Goal: Task Accomplishment & Management: Complete application form

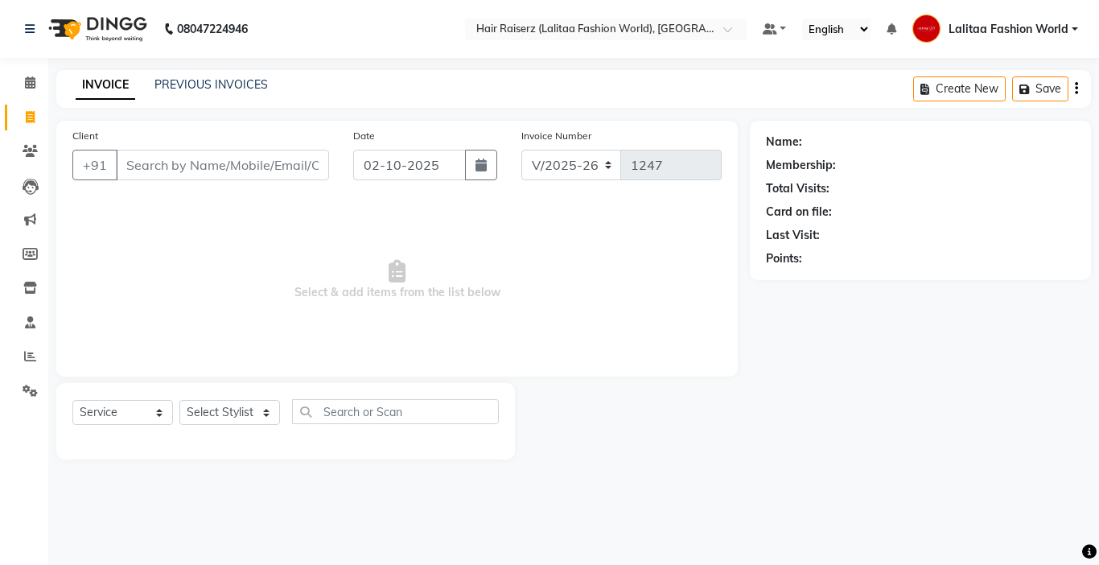
select select "7098"
select select "service"
click at [213, 81] on link "PREVIOUS INVOICES" at bounding box center [210, 84] width 113 height 14
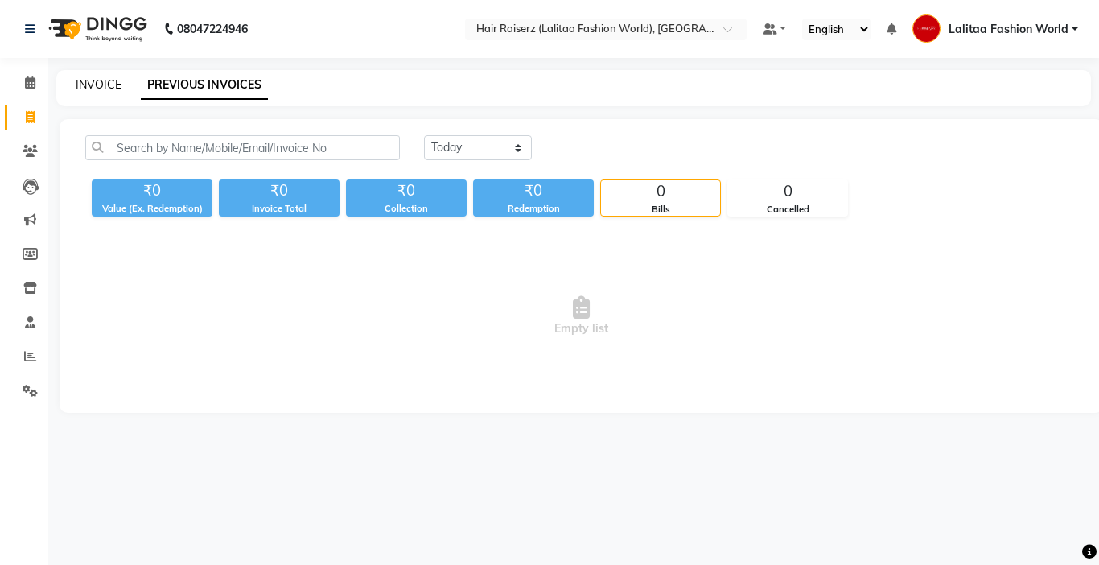
click at [100, 78] on link "INVOICE" at bounding box center [99, 84] width 46 height 14
select select "service"
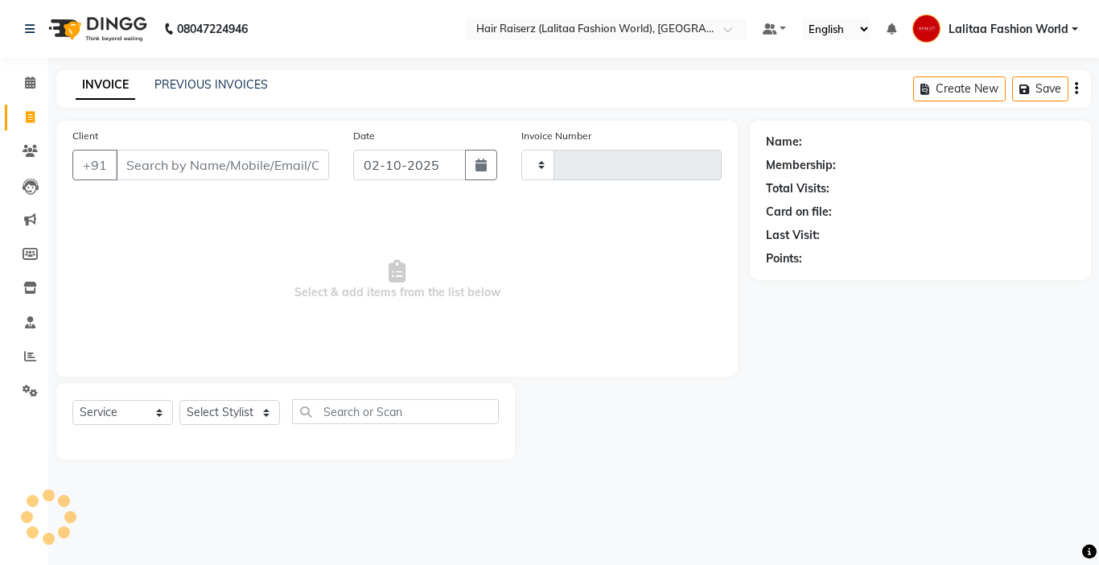
type input "1247"
select select "7098"
click at [167, 172] on input "Client" at bounding box center [222, 165] width 213 height 31
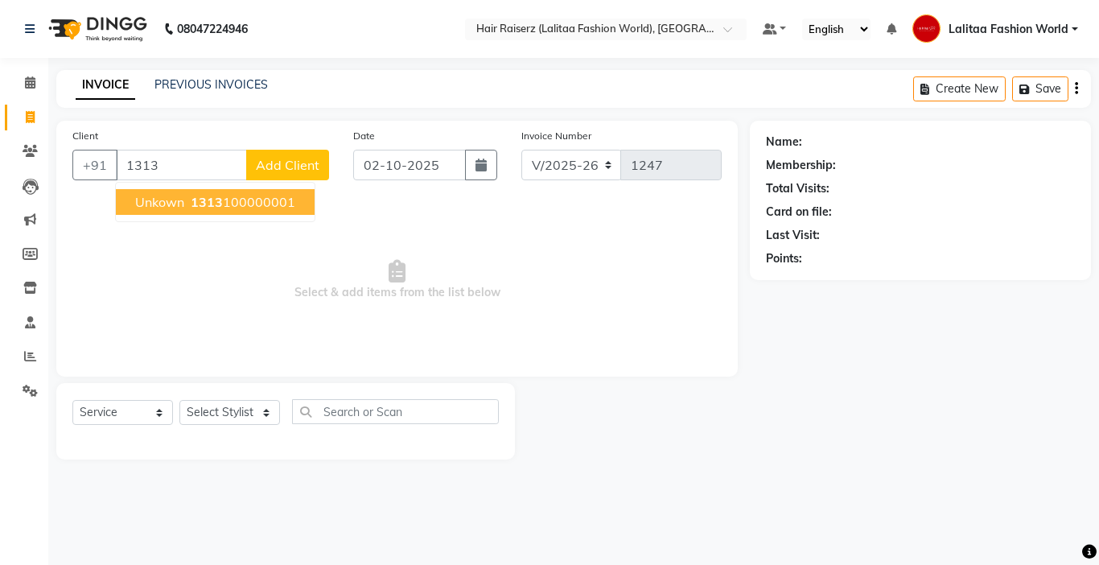
click at [187, 204] on button "unkown 1313 100000001" at bounding box center [215, 202] width 199 height 26
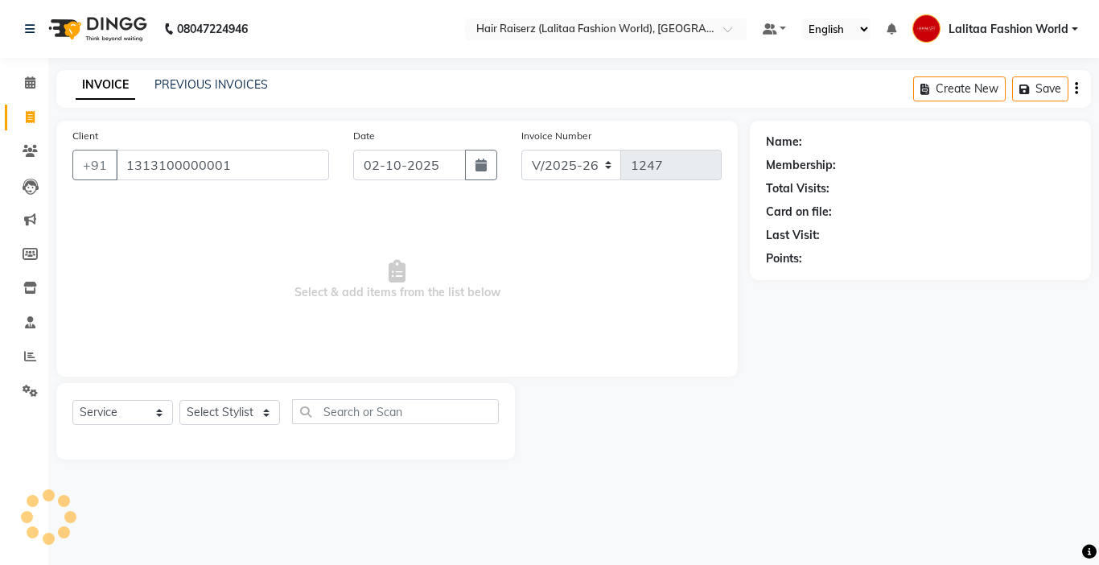
type input "1313100000001"
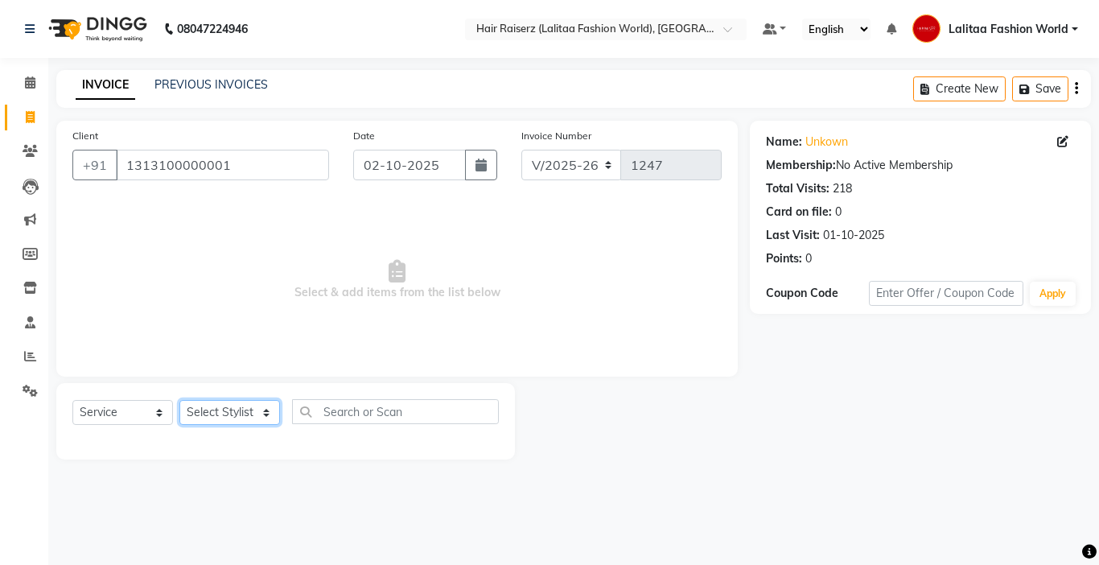
click at [223, 416] on select "Select Stylist [PERSON_NAME] counter sales Jannat [PERSON_NAME] Lalitaa Fashion…" at bounding box center [229, 412] width 101 height 25
select select "83884"
click at [179, 400] on select "Select Stylist [PERSON_NAME] counter sales Jannat [PERSON_NAME] Lalitaa Fashion…" at bounding box center [229, 412] width 101 height 25
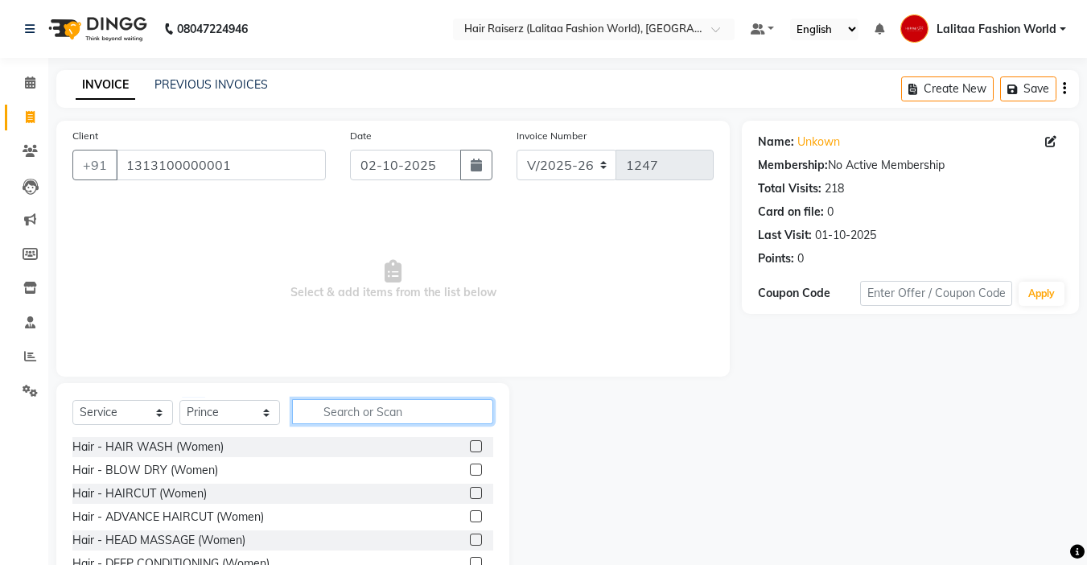
click at [360, 413] on input "text" at bounding box center [392, 411] width 201 height 25
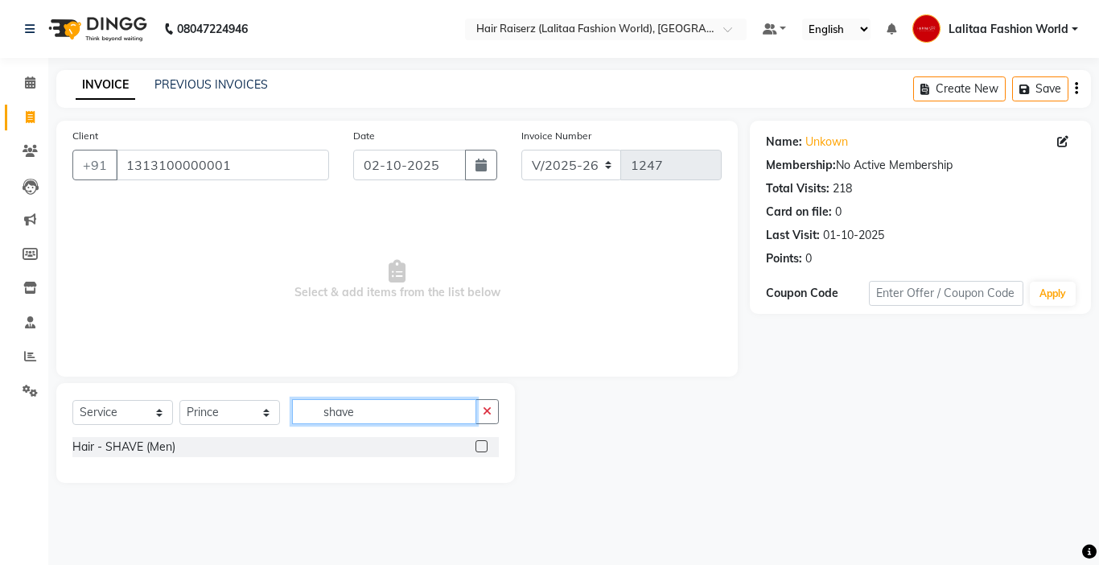
type input "shave"
click at [480, 448] on label at bounding box center [481, 446] width 12 height 12
click at [480, 448] on input "checkbox" at bounding box center [480, 447] width 10 height 10
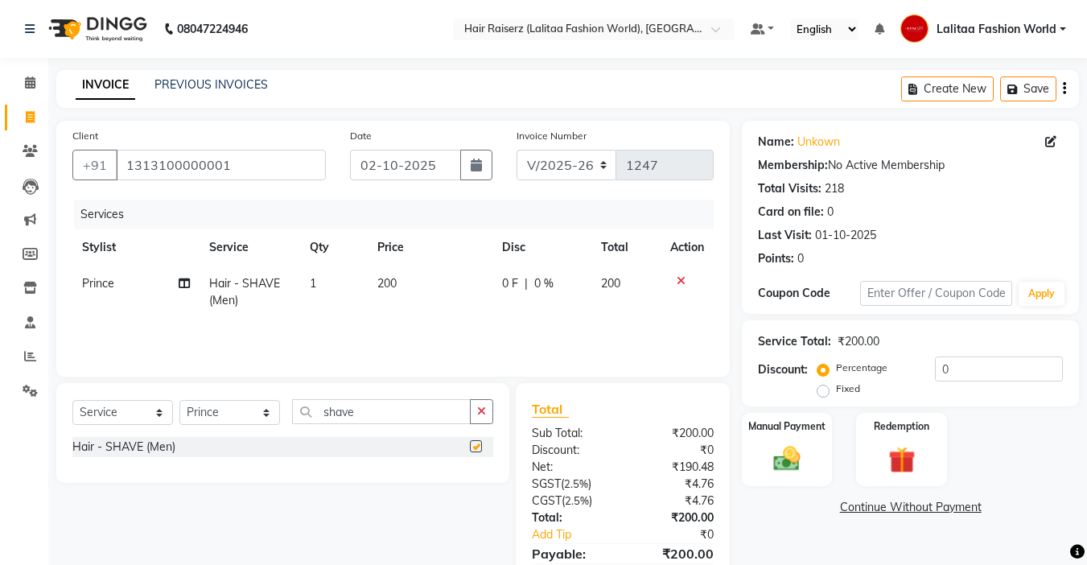
checkbox input "false"
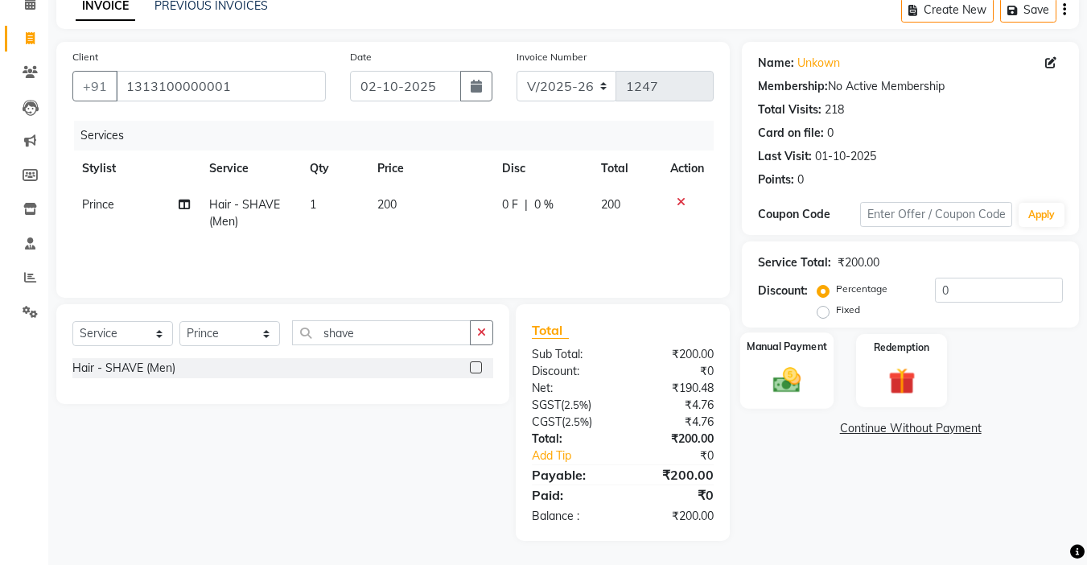
click at [785, 381] on img at bounding box center [786, 380] width 45 height 32
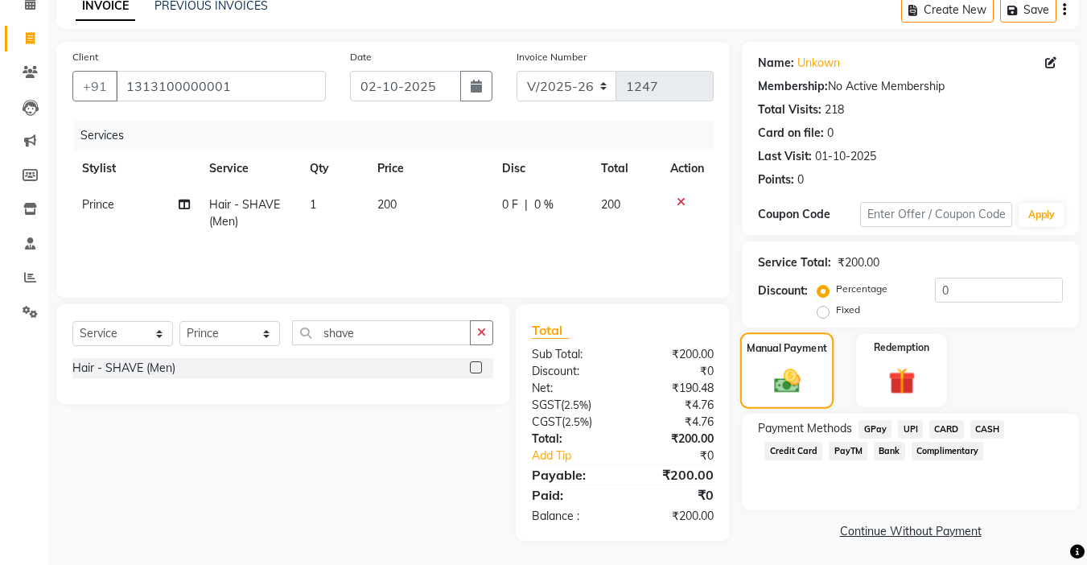
scroll to position [81, 0]
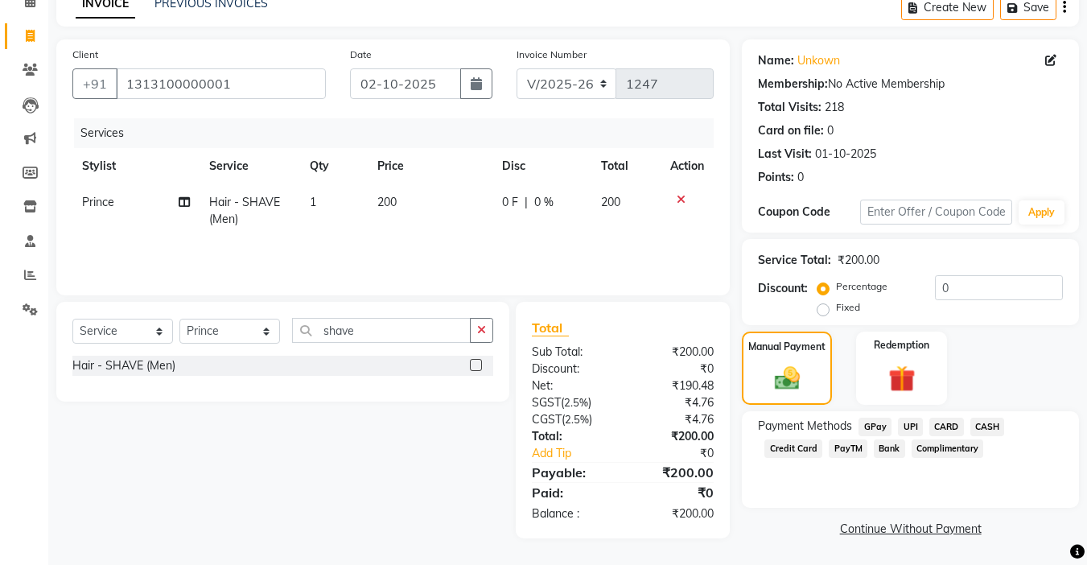
click at [984, 418] on span "CASH" at bounding box center [987, 427] width 35 height 19
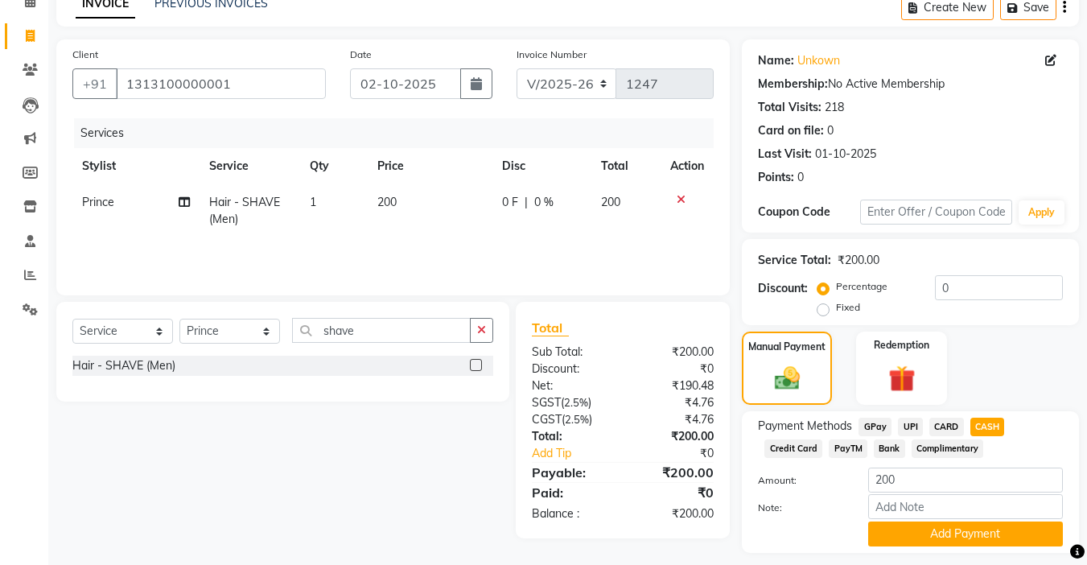
scroll to position [126, 0]
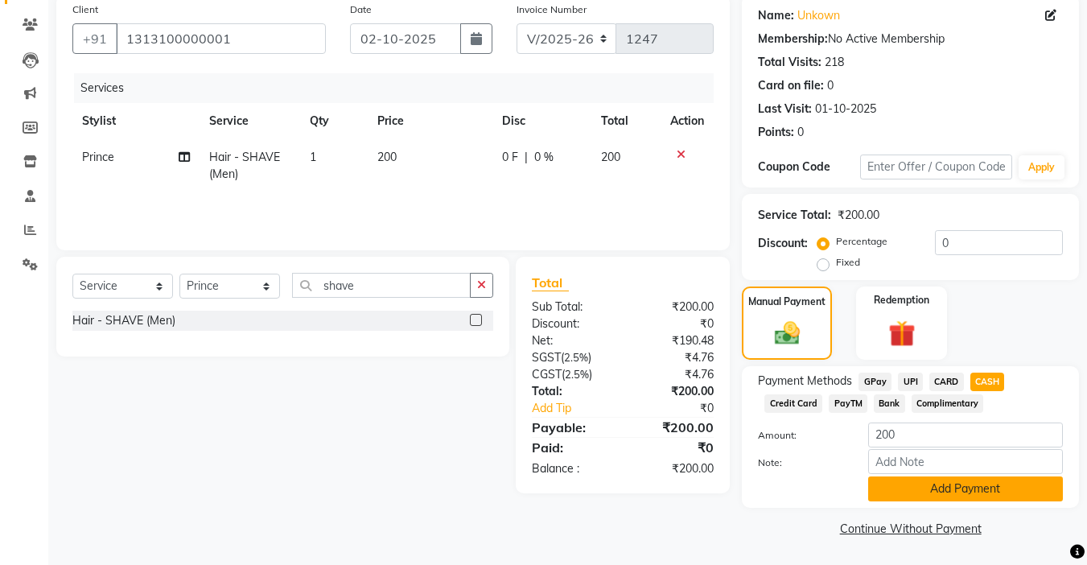
click at [932, 482] on button "Add Payment" at bounding box center [965, 488] width 195 height 25
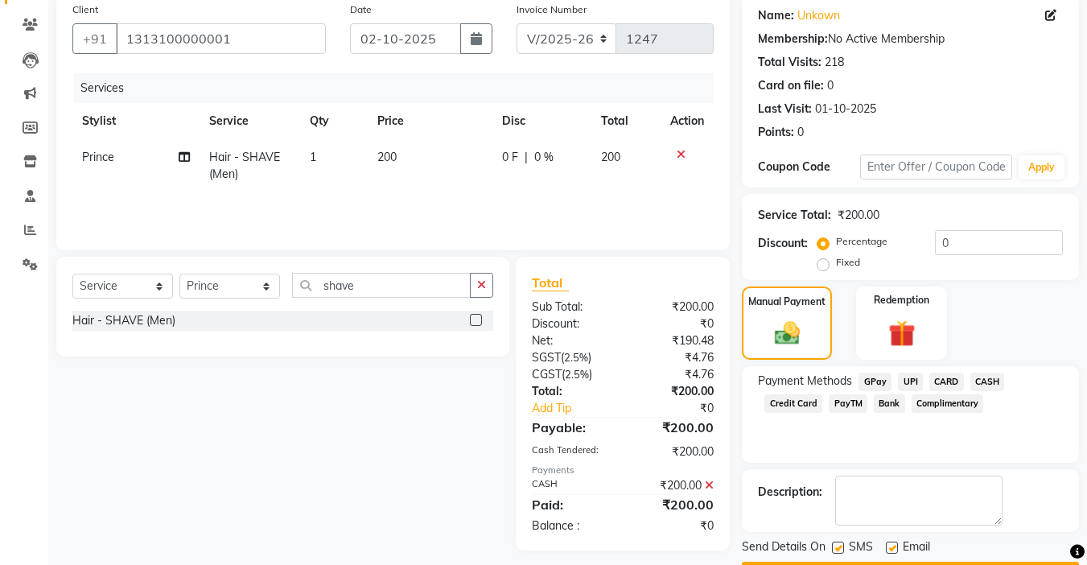
scroll to position [172, 0]
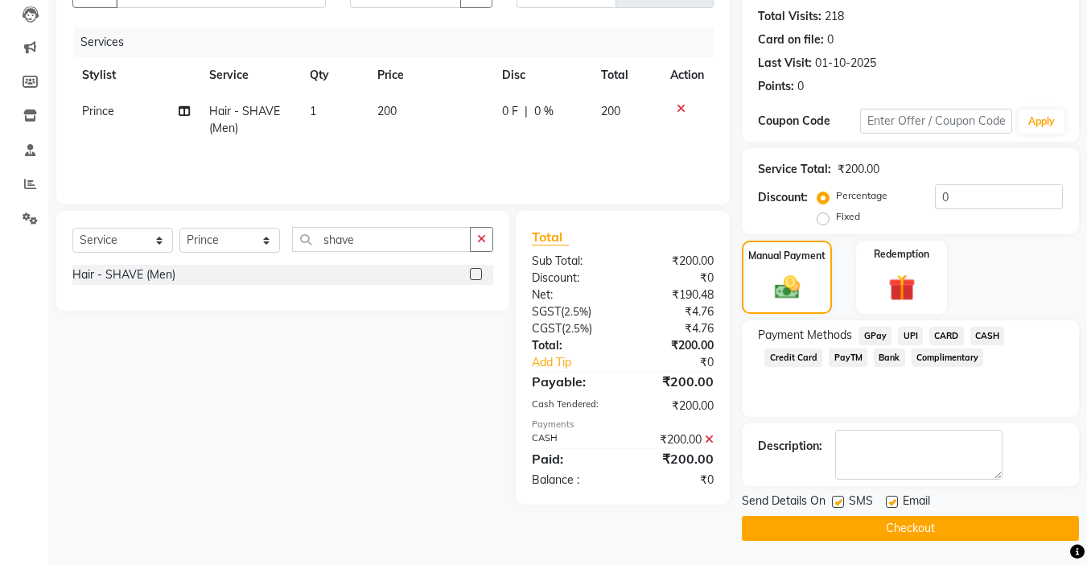
click at [891, 498] on label at bounding box center [892, 502] width 12 height 12
click at [891, 498] on input "checkbox" at bounding box center [891, 502] width 10 height 10
checkbox input "false"
click at [839, 496] on label at bounding box center [838, 502] width 12 height 12
click at [839, 497] on input "checkbox" at bounding box center [837, 502] width 10 height 10
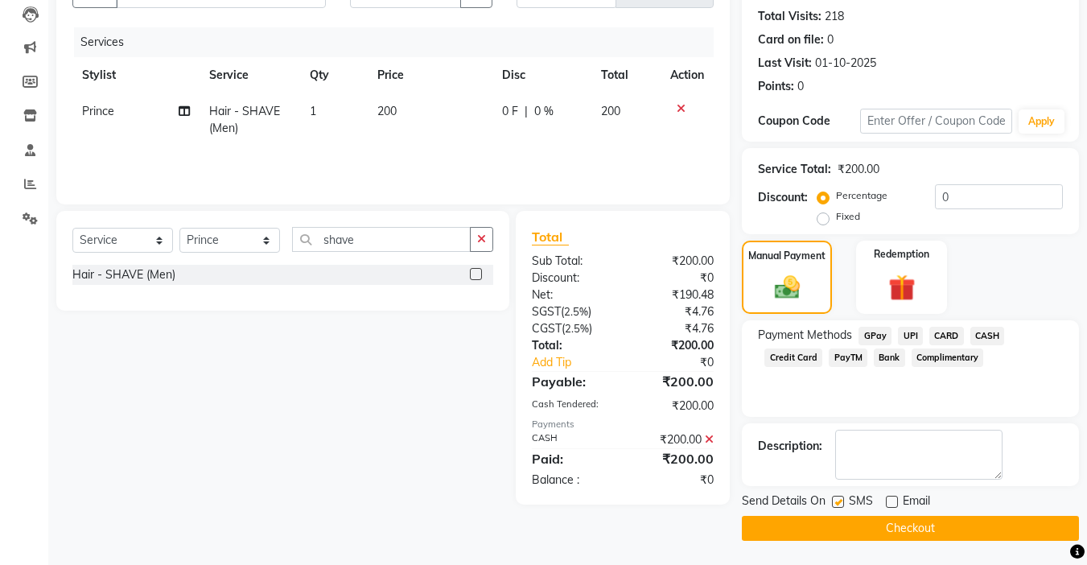
checkbox input "false"
click at [857, 527] on button "Checkout" at bounding box center [910, 528] width 337 height 25
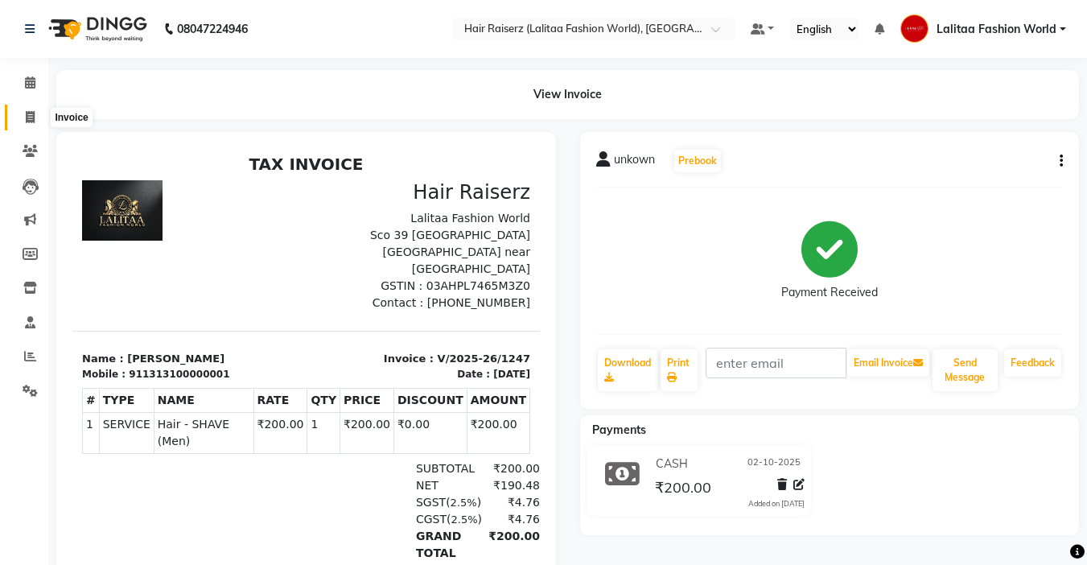
click at [28, 124] on span at bounding box center [30, 118] width 28 height 19
select select "service"
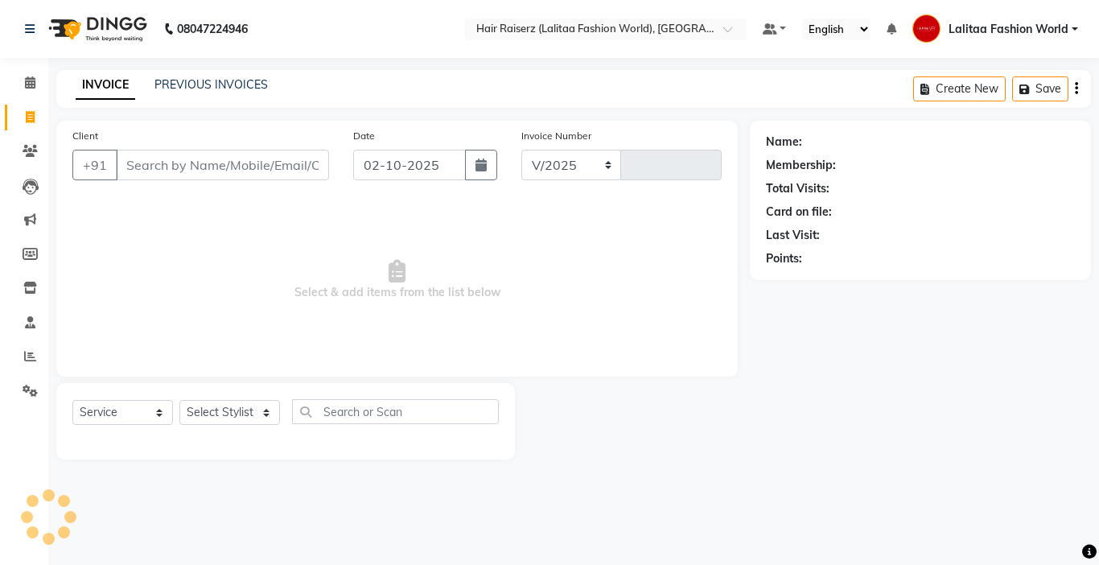
select select "7098"
type input "1248"
click at [143, 173] on input "Client" at bounding box center [222, 165] width 213 height 31
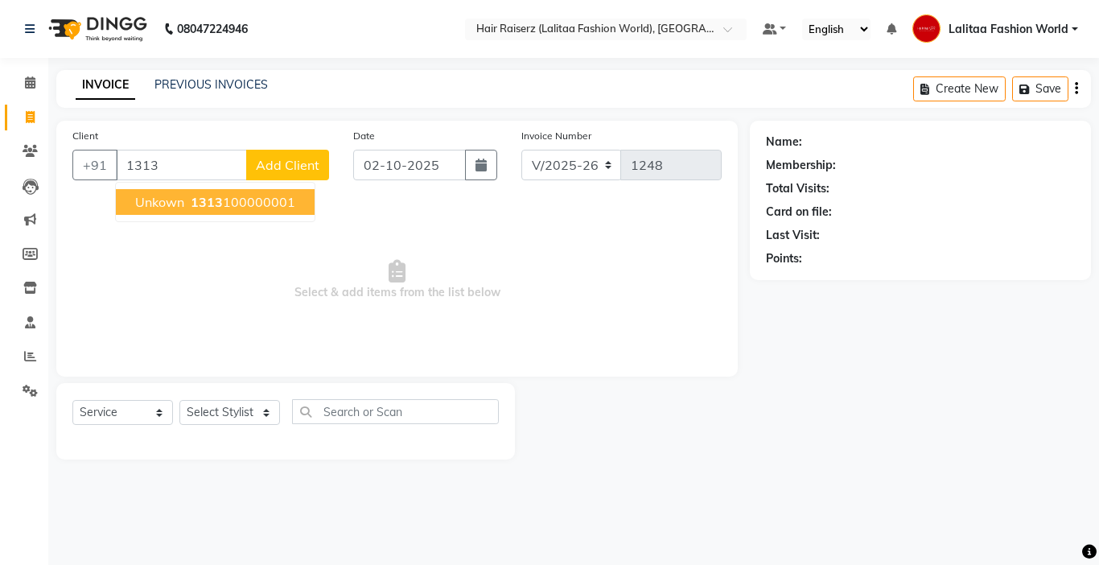
click at [182, 197] on span "unkown" at bounding box center [159, 202] width 49 height 16
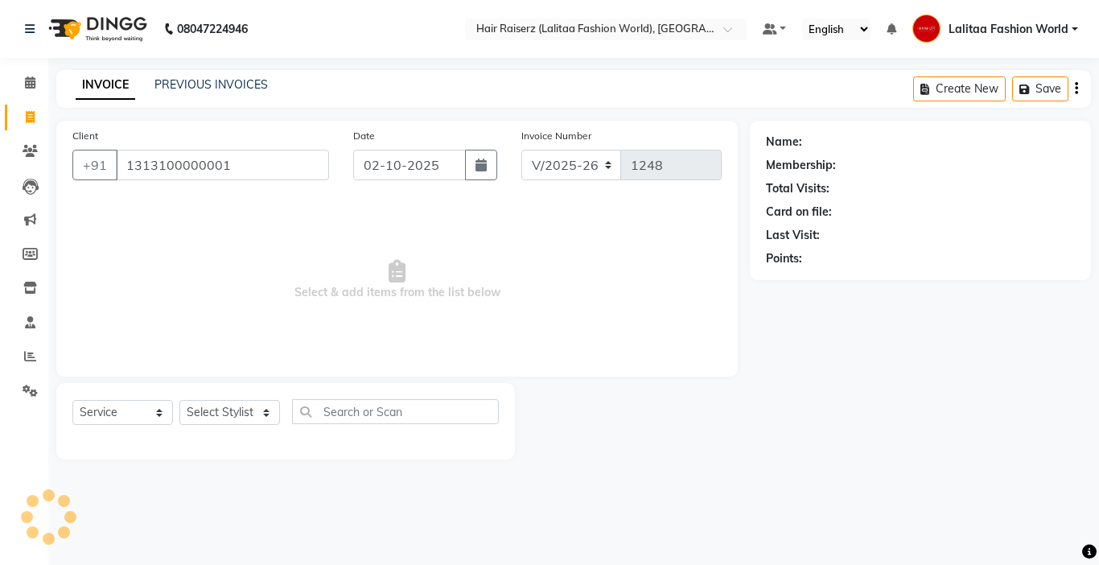
type input "1313100000001"
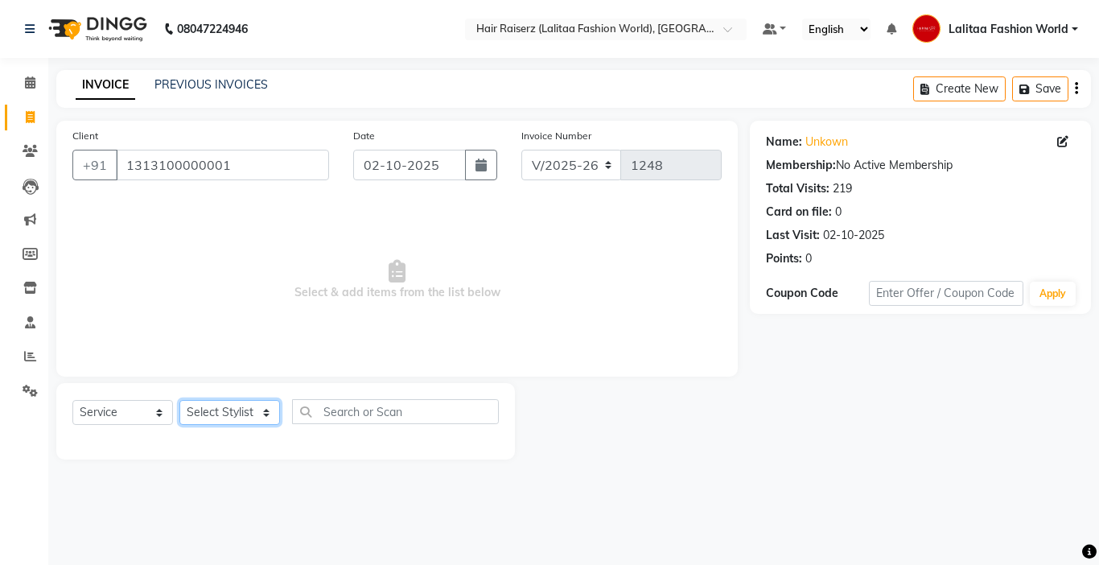
click at [233, 417] on select "Select Stylist [PERSON_NAME] counter sales Jannat [PERSON_NAME] Lalitaa Fashion…" at bounding box center [229, 412] width 101 height 25
select select "83884"
click at [179, 400] on select "Select Stylist [PERSON_NAME] counter sales Jannat [PERSON_NAME] Lalitaa Fashion…" at bounding box center [229, 412] width 101 height 25
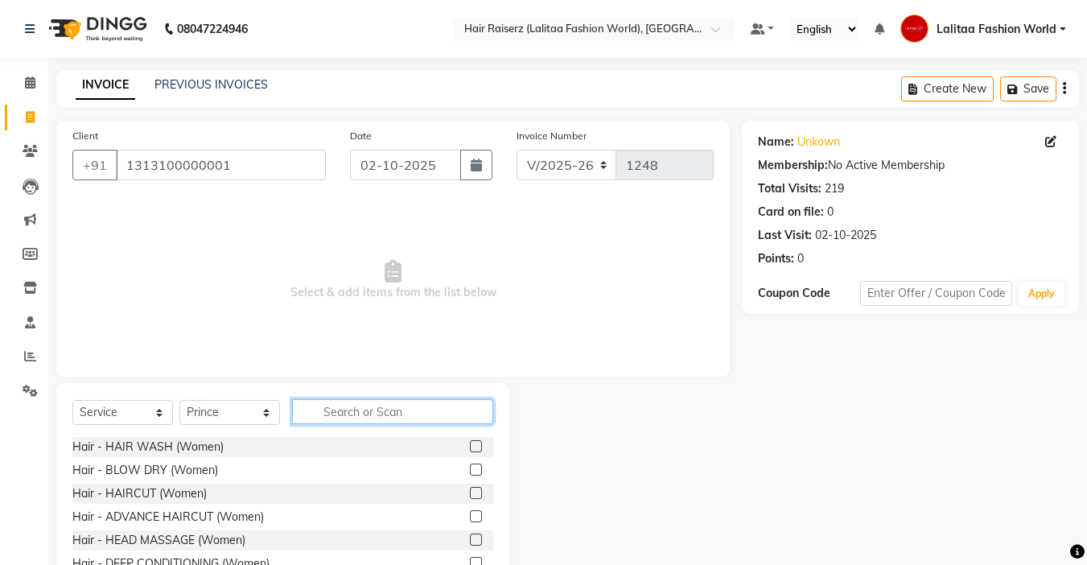
click at [370, 412] on input "text" at bounding box center [392, 411] width 201 height 25
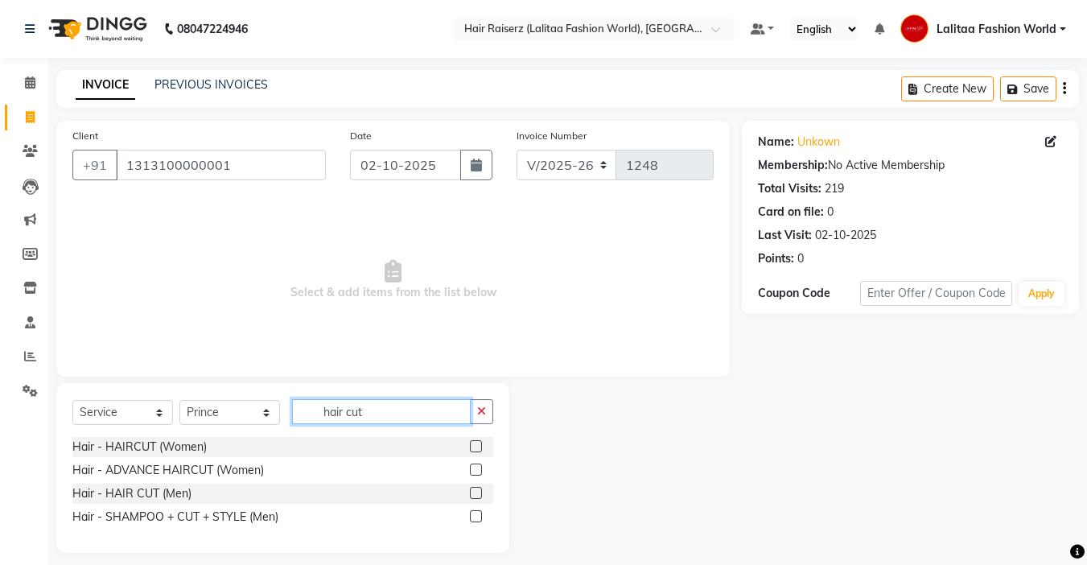
type input "hair cut"
click at [475, 488] on label at bounding box center [476, 493] width 12 height 12
click at [475, 488] on input "checkbox" at bounding box center [475, 493] width 10 height 10
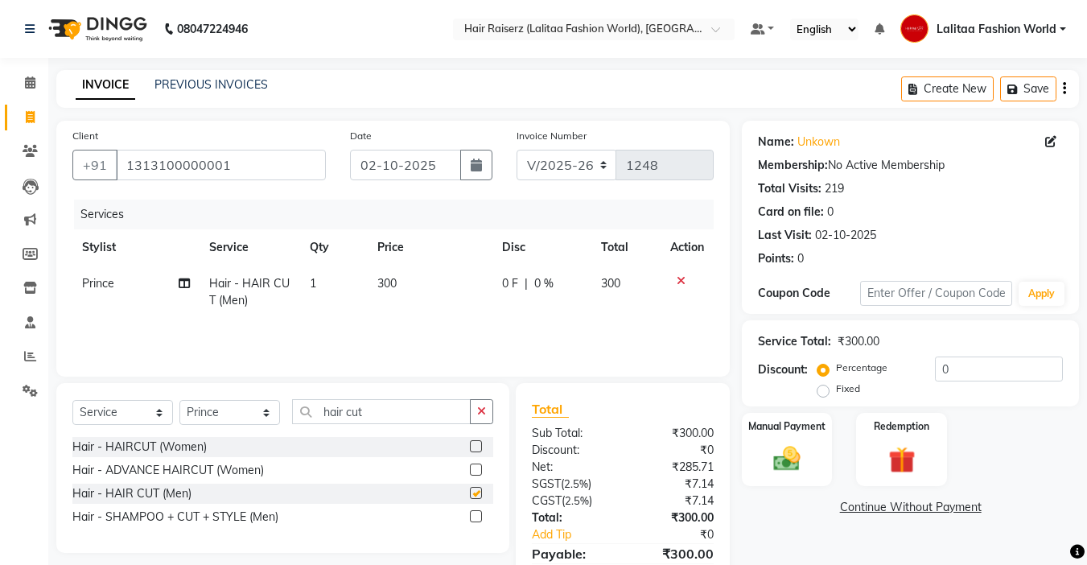
checkbox input "false"
click at [404, 410] on input "hair cut" at bounding box center [381, 411] width 179 height 25
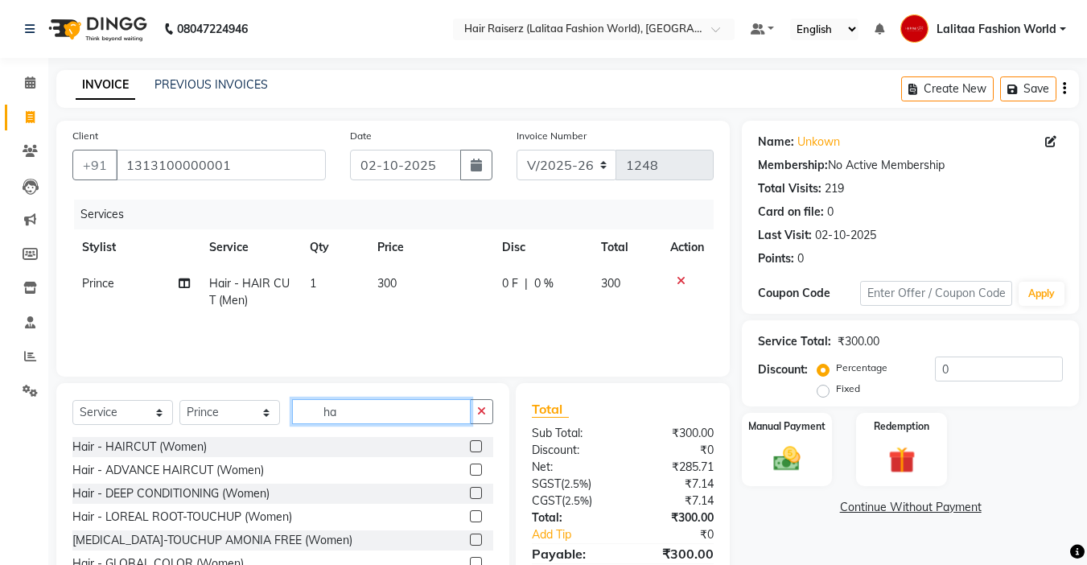
type input "h"
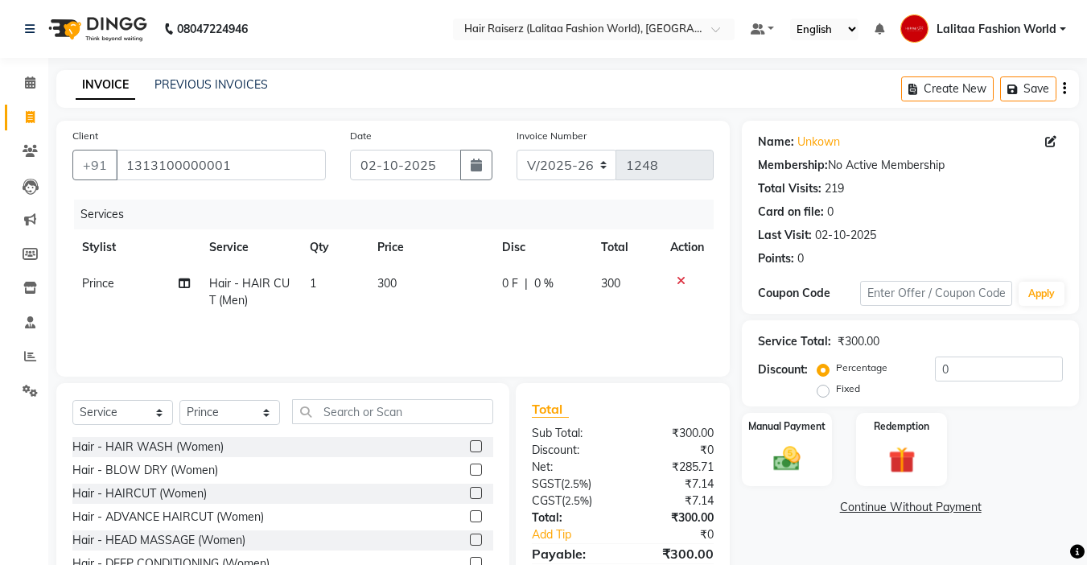
click at [317, 274] on td "1" at bounding box center [334, 291] width 68 height 53
select select "83884"
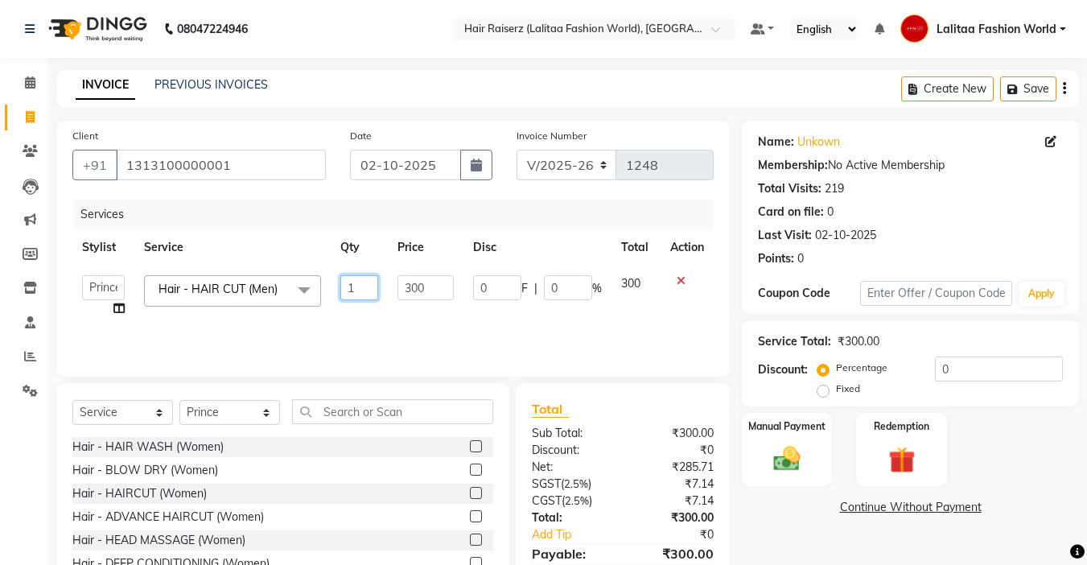
click at [361, 285] on input "1" at bounding box center [359, 287] width 39 height 25
type input "2"
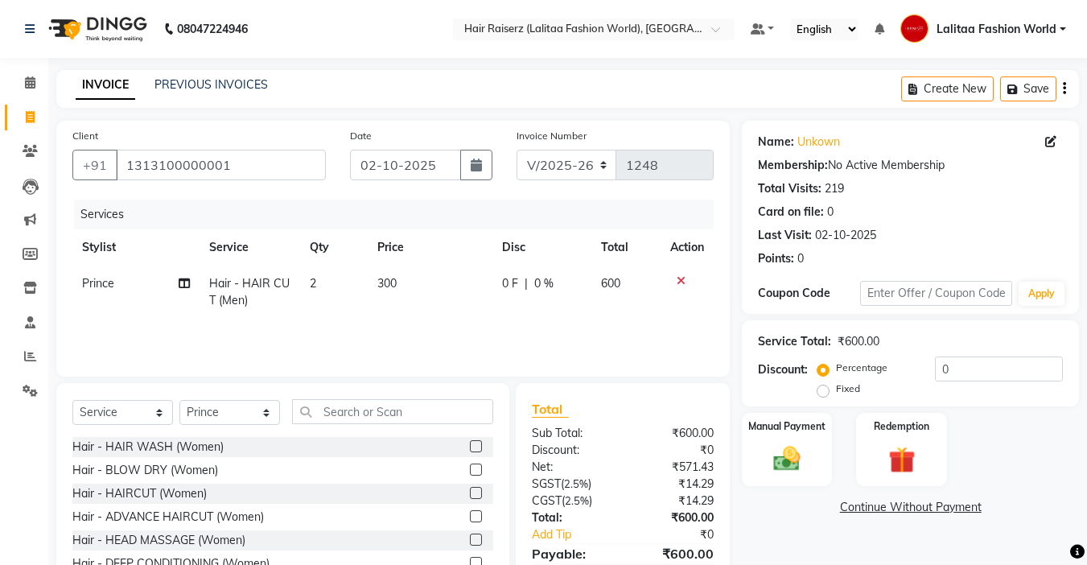
click at [517, 338] on div "Services Stylist Service Qty Price Disc Total Action Prince Hair - HAIR CUT (Me…" at bounding box center [392, 280] width 641 height 161
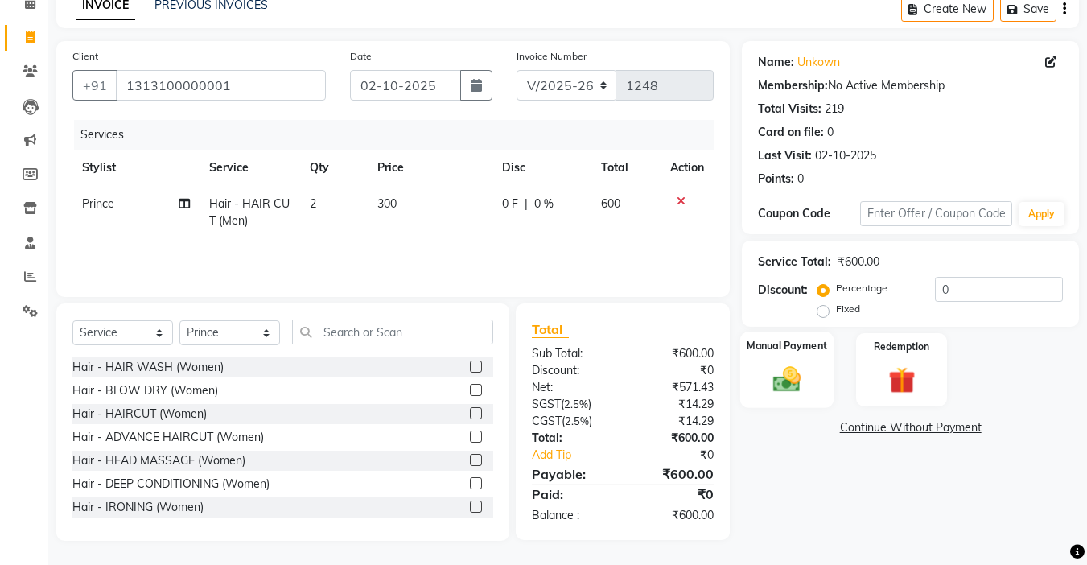
click at [766, 381] on img at bounding box center [786, 379] width 45 height 32
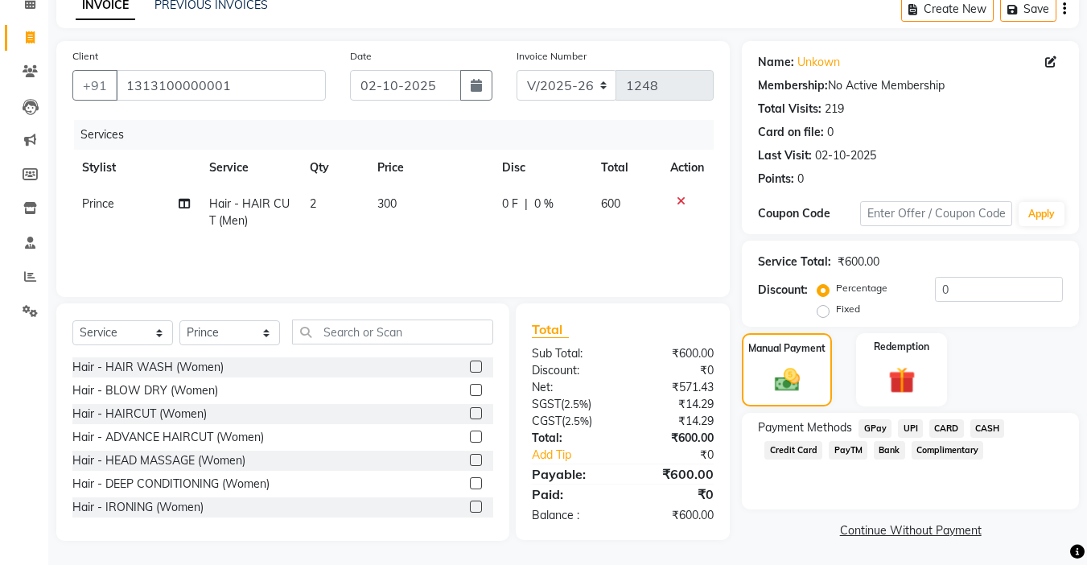
click at [836, 310] on label "Fixed" at bounding box center [848, 309] width 24 height 14
click at [825, 310] on input "Fixed" at bounding box center [826, 308] width 11 height 11
radio input "true"
click at [989, 285] on input "0" at bounding box center [999, 289] width 128 height 25
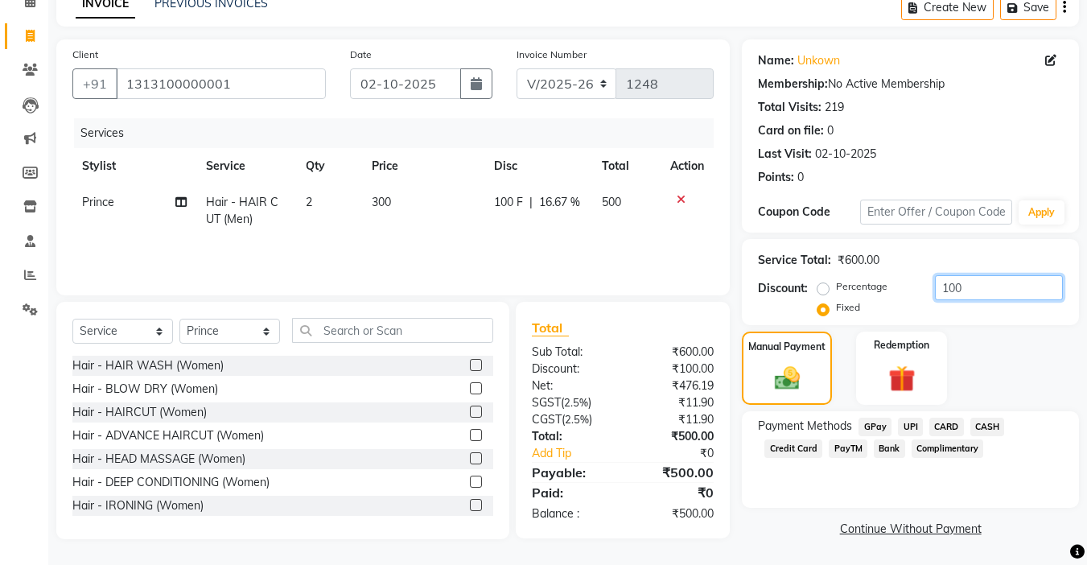
type input "100"
click at [915, 422] on span "UPI" at bounding box center [910, 427] width 25 height 19
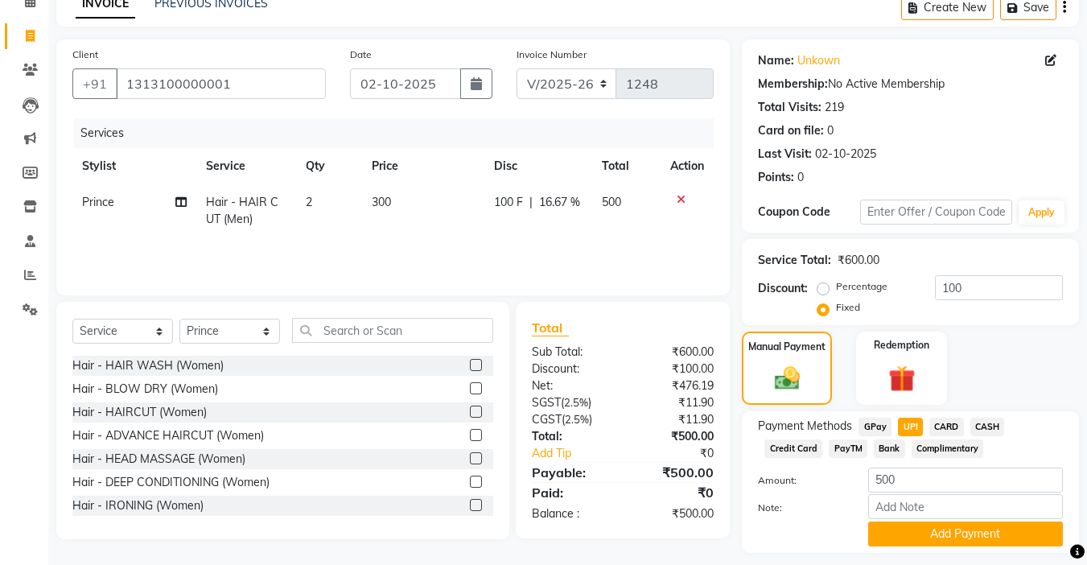
scroll to position [126, 0]
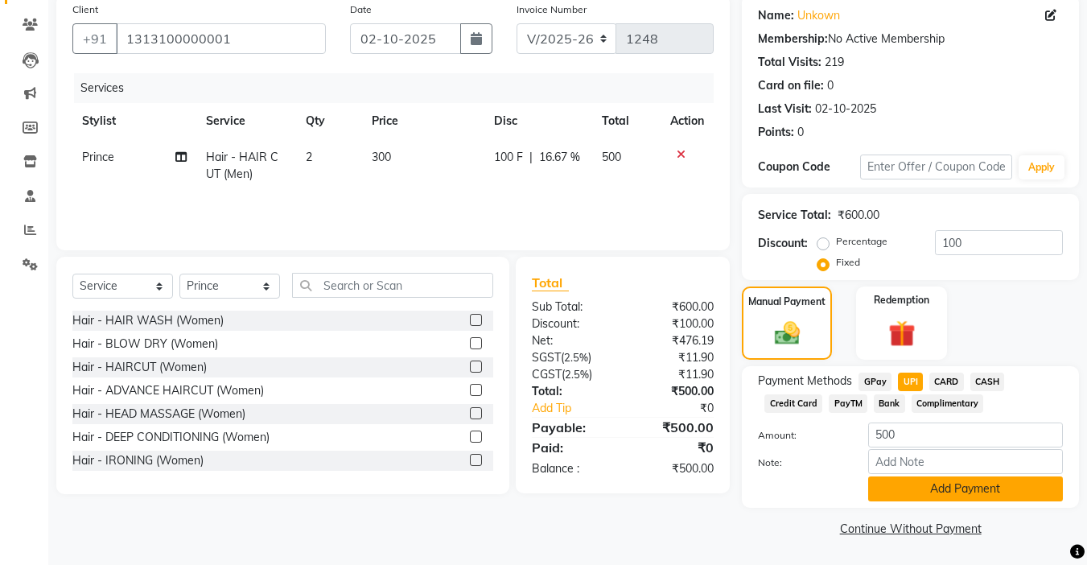
click at [927, 490] on button "Add Payment" at bounding box center [965, 488] width 195 height 25
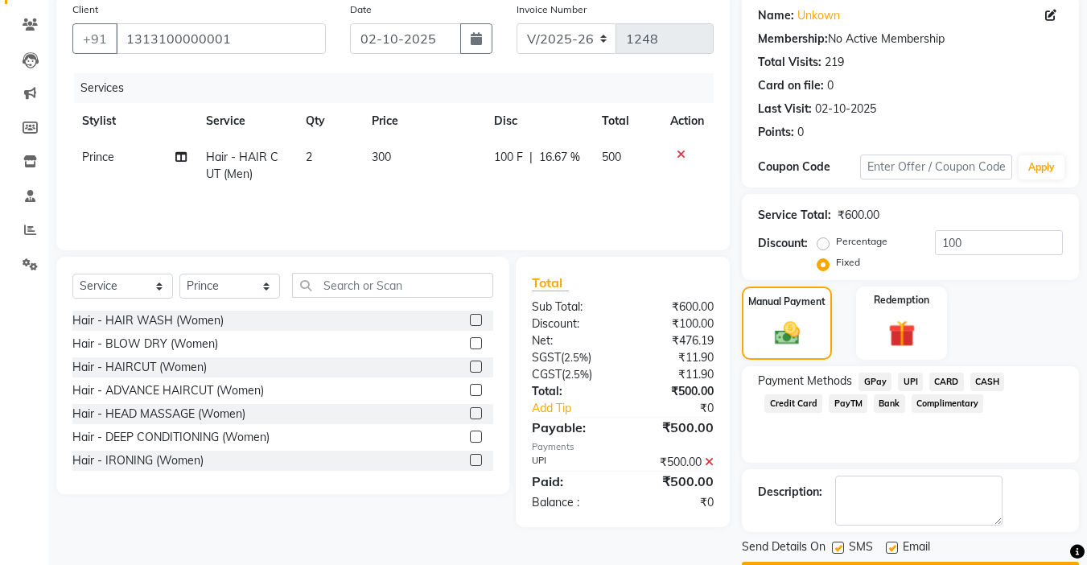
scroll to position [172, 0]
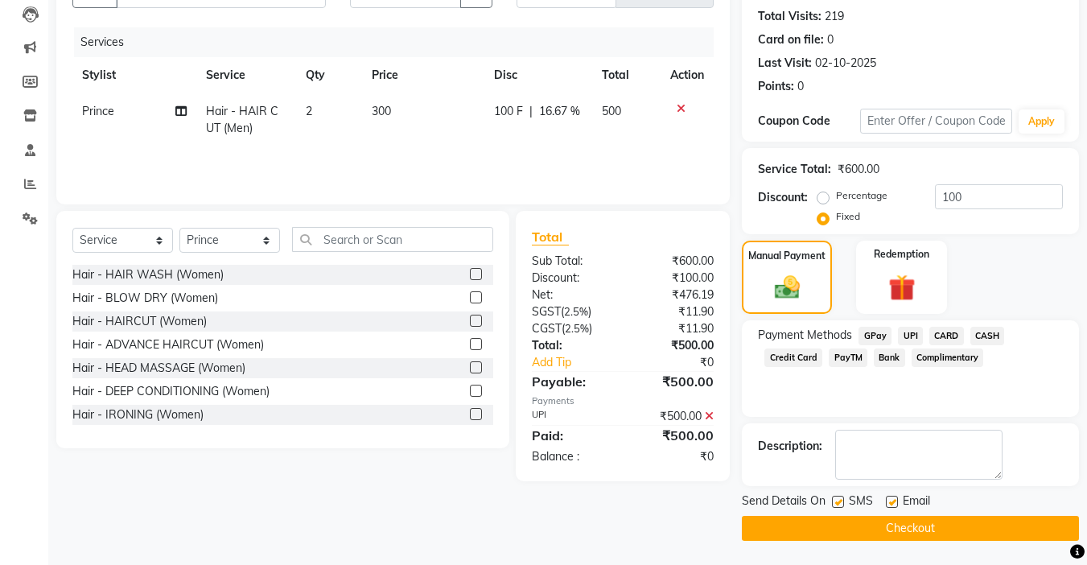
click at [891, 502] on label at bounding box center [892, 502] width 12 height 12
click at [891, 502] on input "checkbox" at bounding box center [891, 502] width 10 height 10
checkbox input "false"
click at [829, 538] on button "Checkout" at bounding box center [910, 528] width 337 height 25
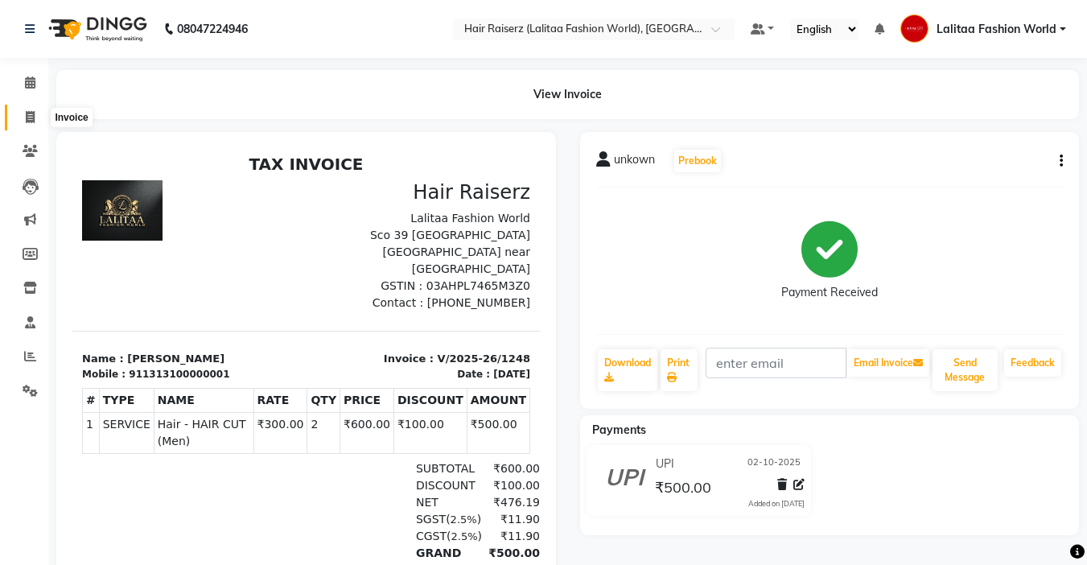
click at [27, 119] on icon at bounding box center [30, 117] width 9 height 12
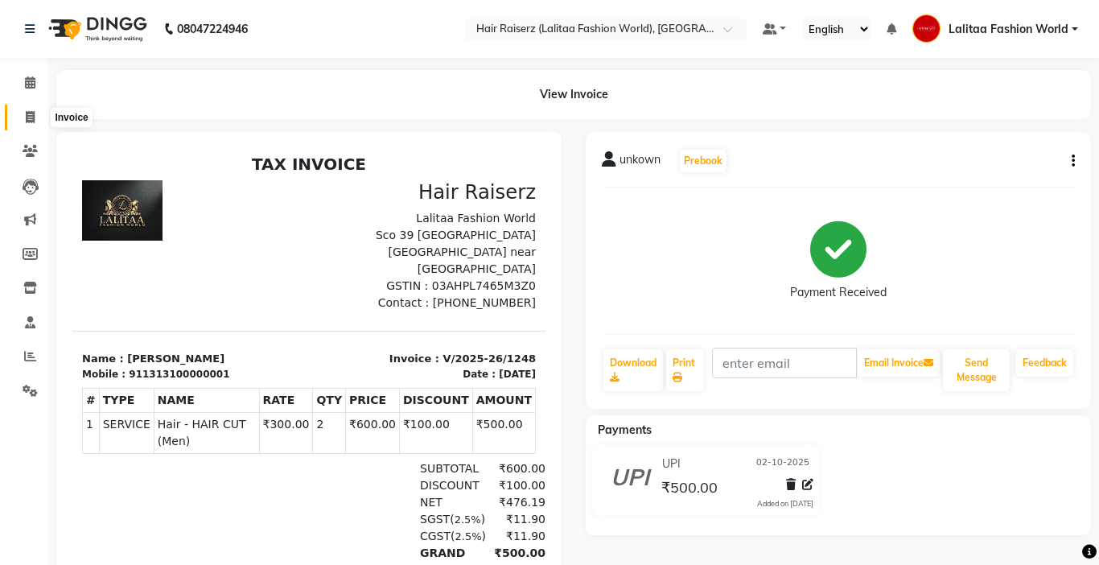
select select "service"
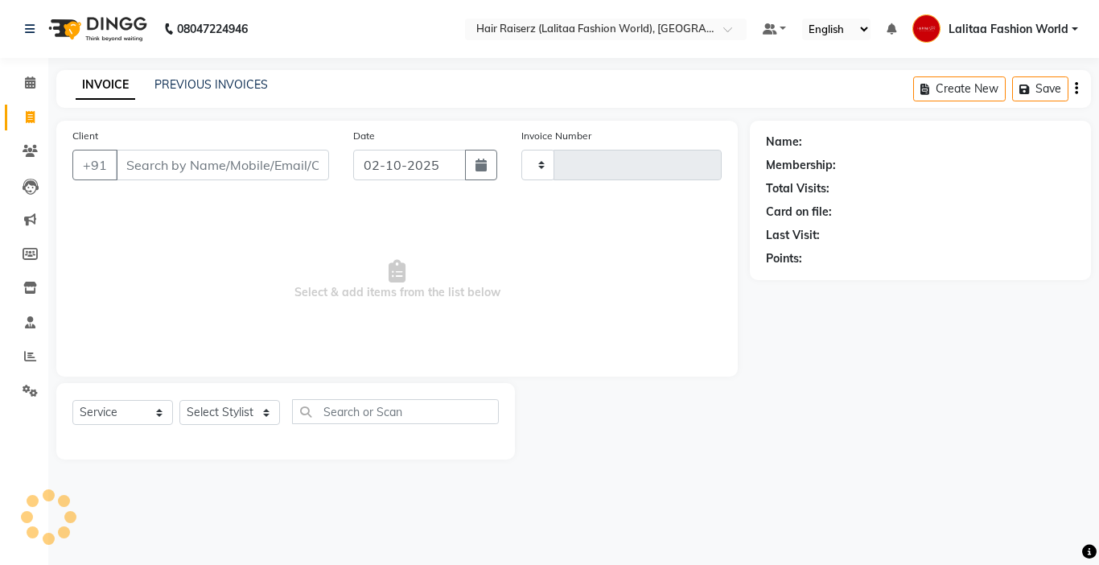
click at [154, 172] on input "Client" at bounding box center [222, 165] width 213 height 31
type input "911"
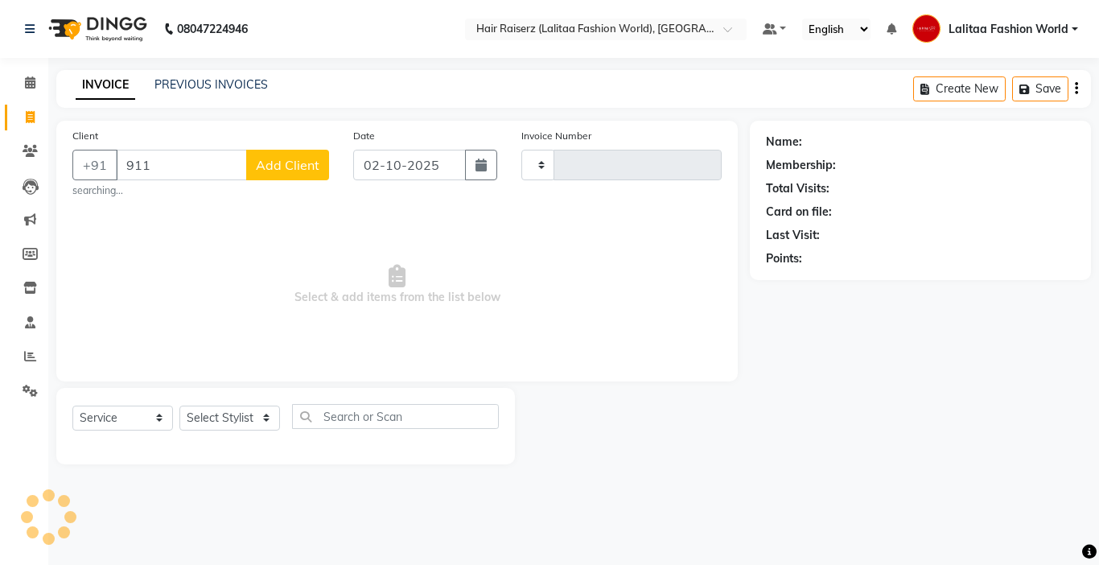
type input "1249"
select select "7098"
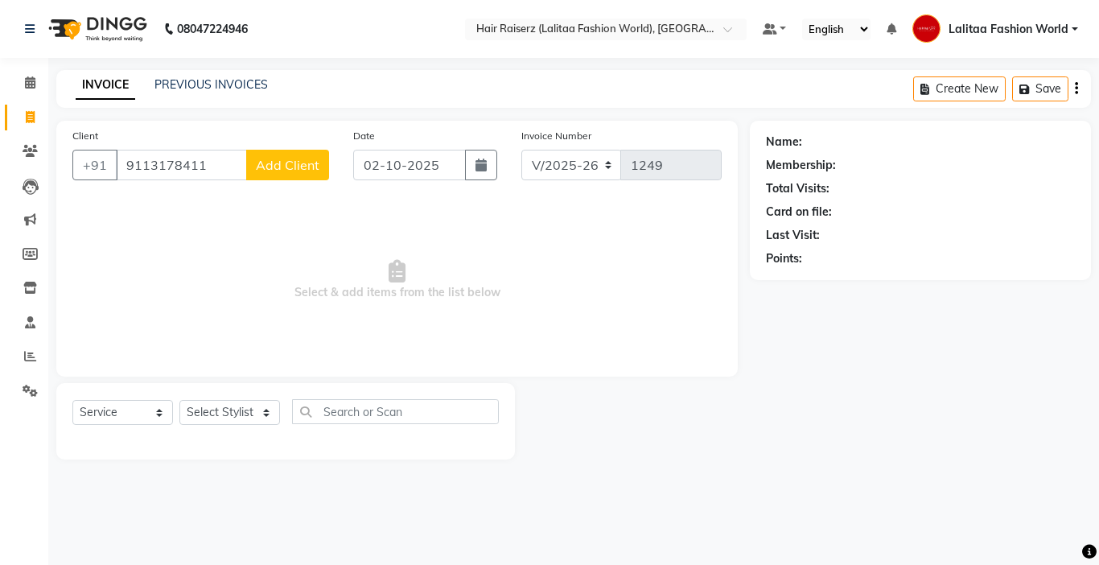
type input "9113178411"
click at [297, 158] on span "Add Client" at bounding box center [288, 165] width 64 height 16
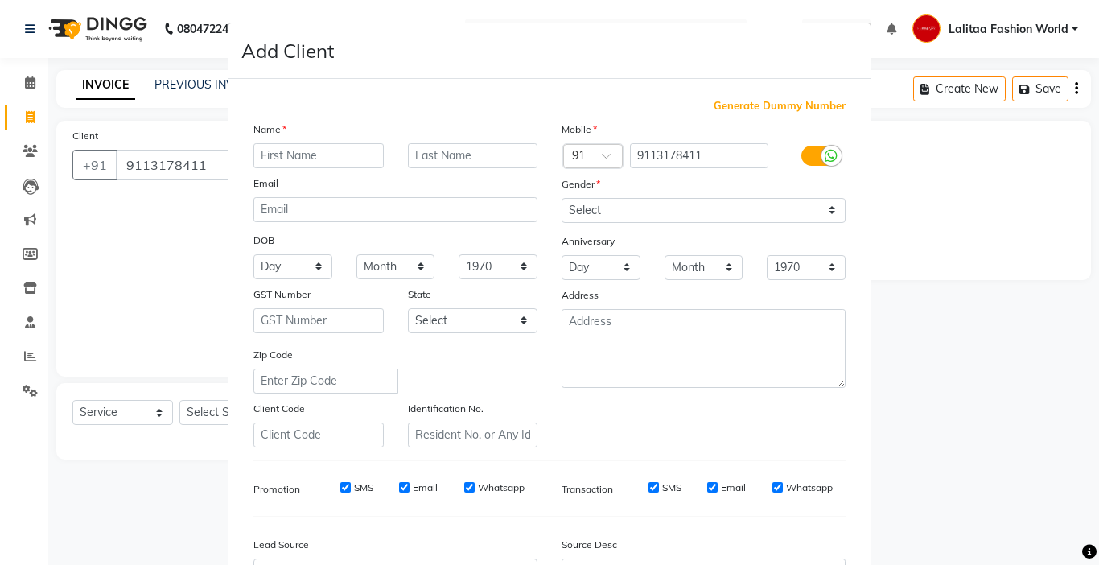
click at [294, 154] on input "text" at bounding box center [318, 155] width 130 height 25
type input "Ankit"
click at [591, 209] on select "Select [DEMOGRAPHIC_DATA] [DEMOGRAPHIC_DATA] Other Prefer Not To Say" at bounding box center [704, 210] width 284 height 25
select select "[DEMOGRAPHIC_DATA]"
click at [562, 198] on select "Select [DEMOGRAPHIC_DATA] [DEMOGRAPHIC_DATA] Other Prefer Not To Say" at bounding box center [704, 210] width 284 height 25
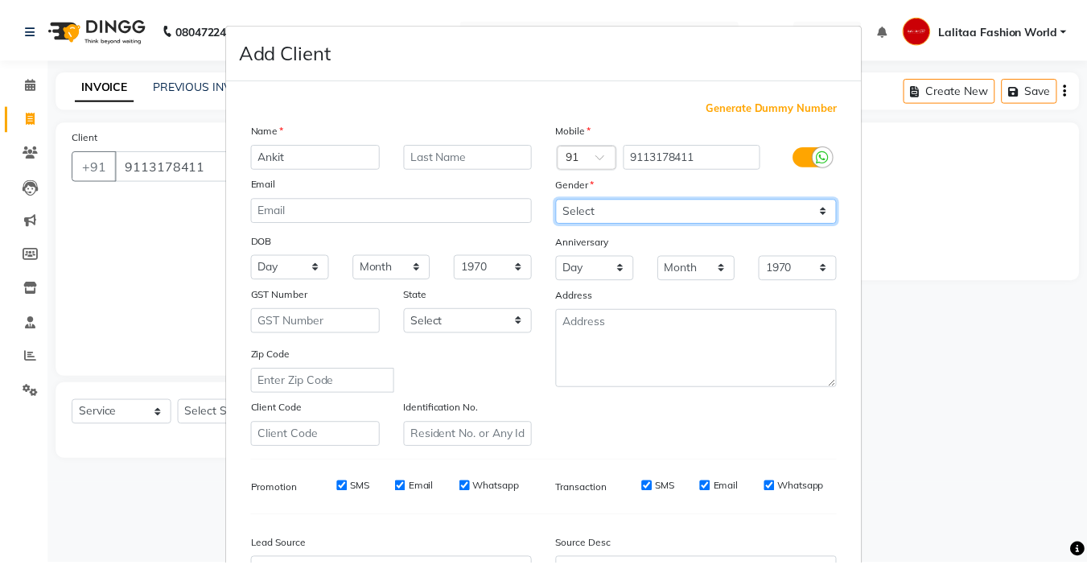
scroll to position [178, 0]
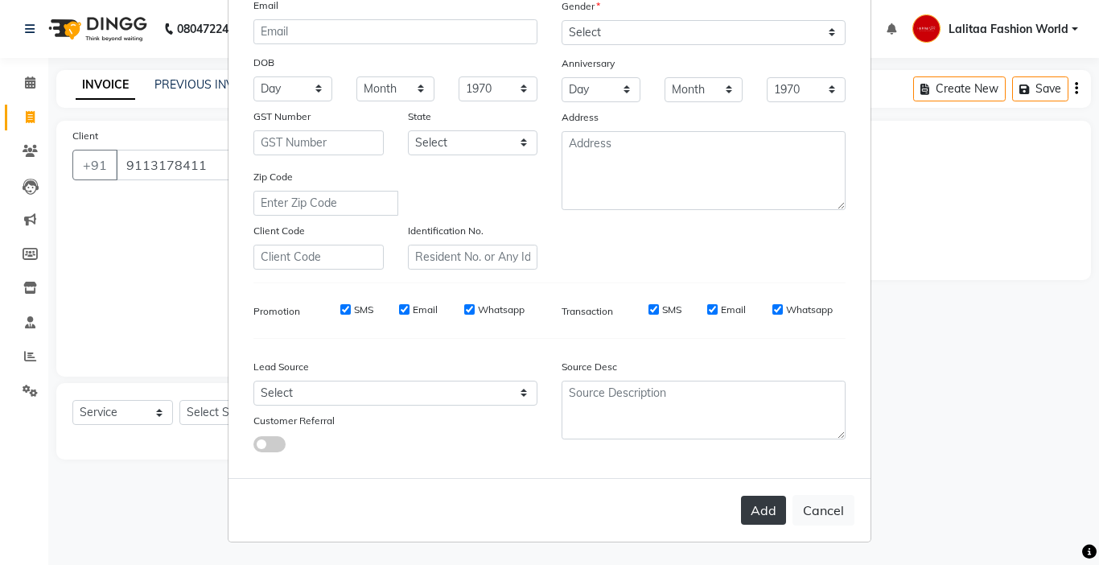
click at [761, 513] on button "Add" at bounding box center [763, 510] width 45 height 29
select select
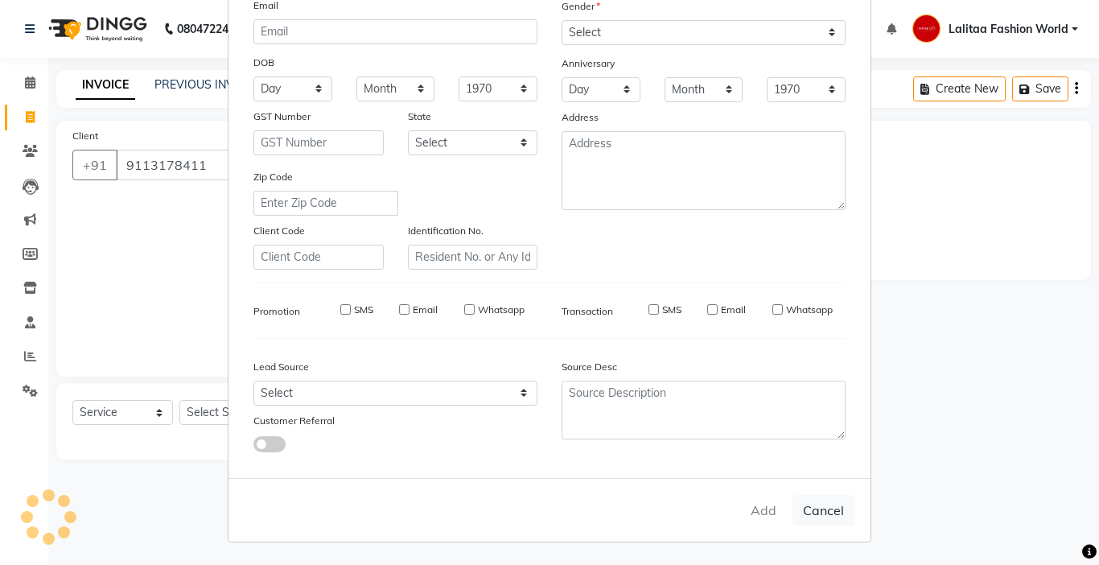
select select
checkbox input "false"
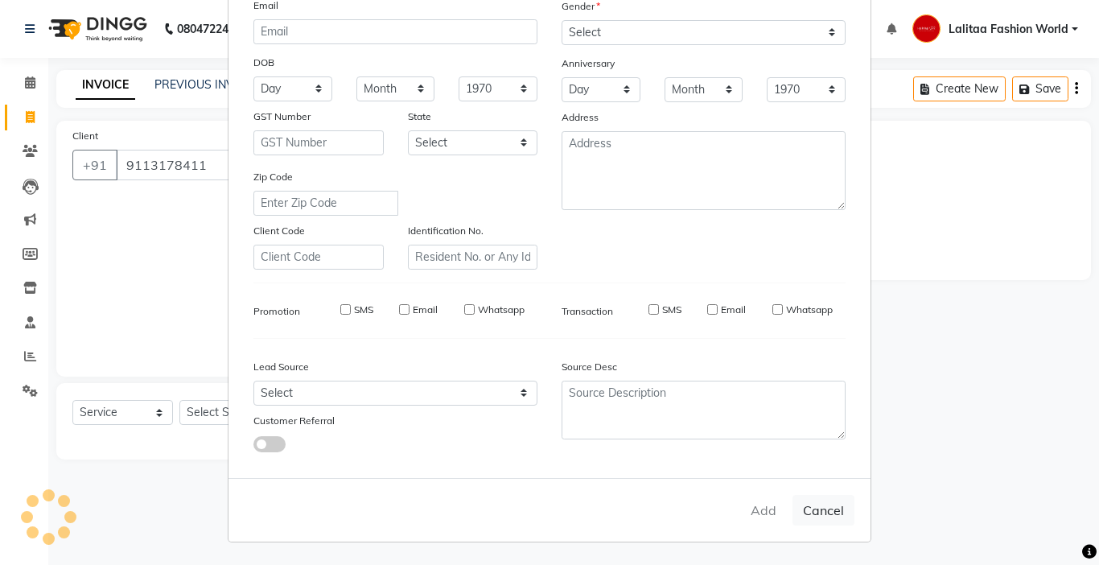
checkbox input "false"
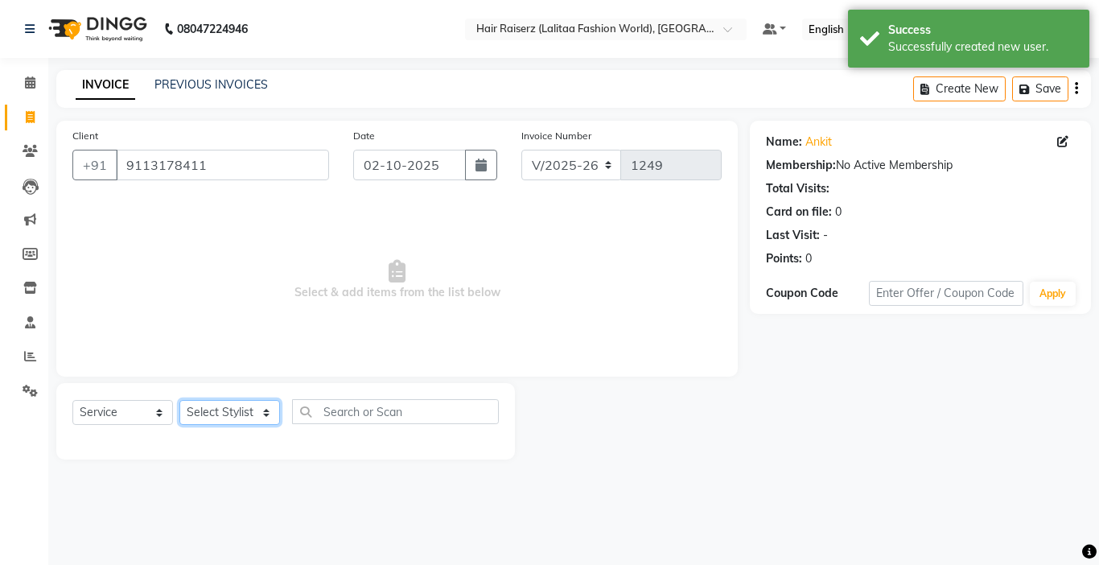
click at [237, 410] on select "Select Stylist [PERSON_NAME] counter sales Jannat [PERSON_NAME] Lalitaa Fashion…" at bounding box center [229, 412] width 101 height 25
select select "86090"
click at [179, 400] on select "Select Stylist [PERSON_NAME] counter sales Jannat [PERSON_NAME] Lalitaa Fashion…" at bounding box center [229, 412] width 101 height 25
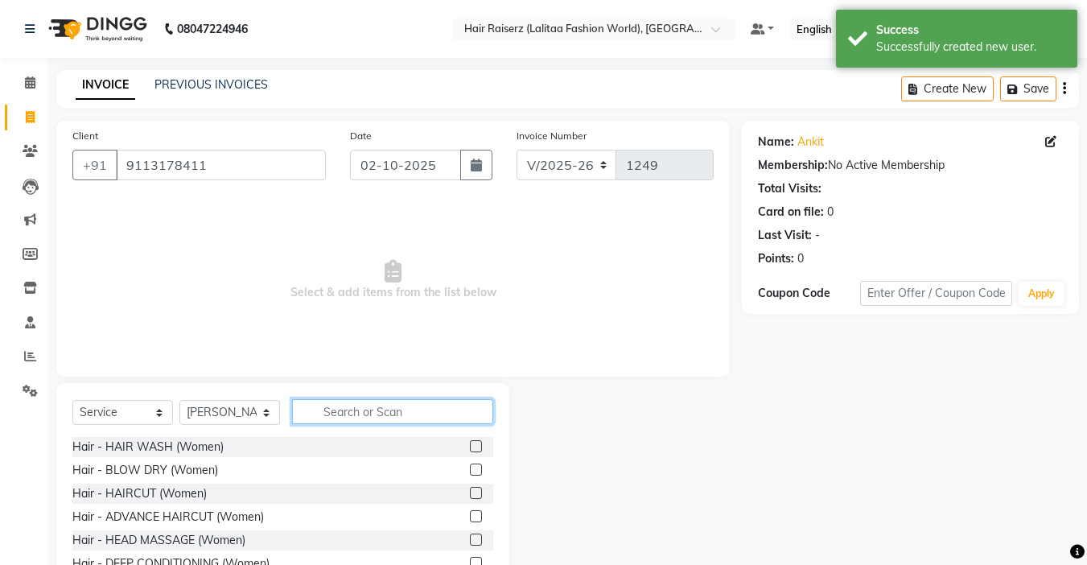
click at [337, 406] on input "text" at bounding box center [392, 411] width 201 height 25
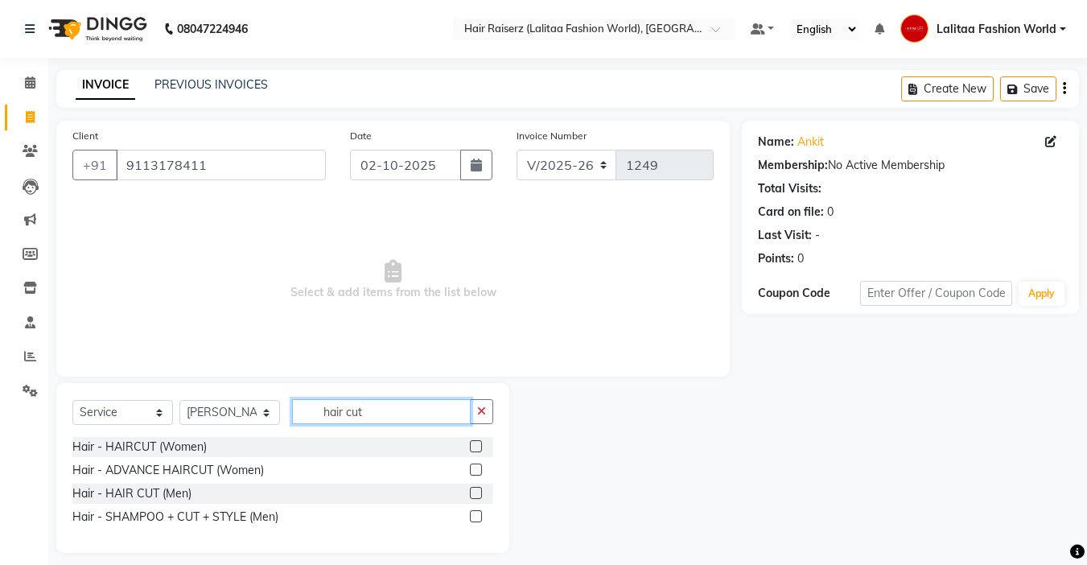
type input "hair cut"
click at [475, 496] on label at bounding box center [476, 493] width 12 height 12
click at [475, 496] on input "checkbox" at bounding box center [475, 493] width 10 height 10
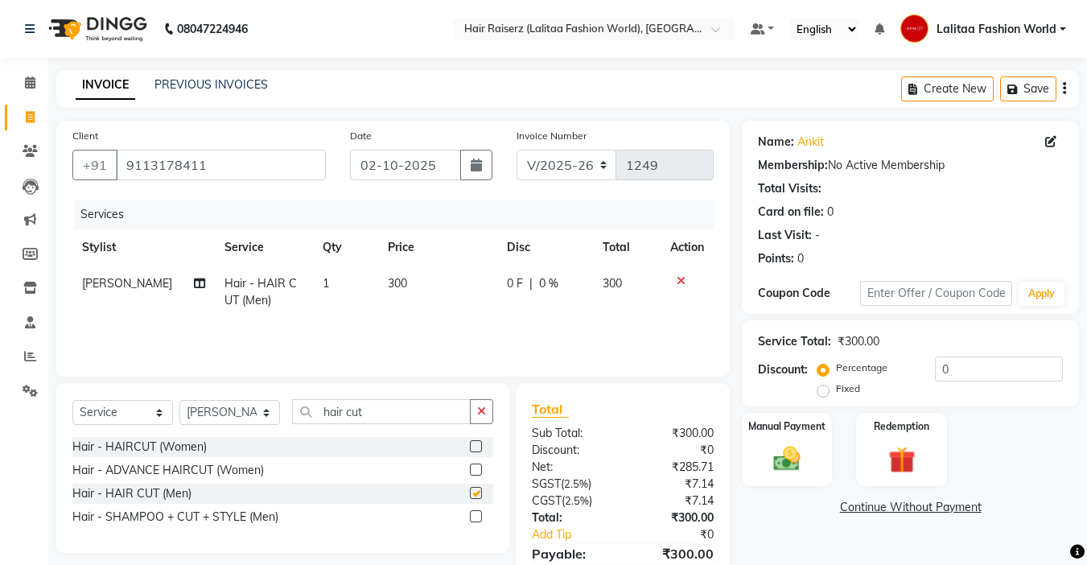
checkbox input "false"
click at [396, 411] on input "hair cut" at bounding box center [381, 411] width 179 height 25
type input "h"
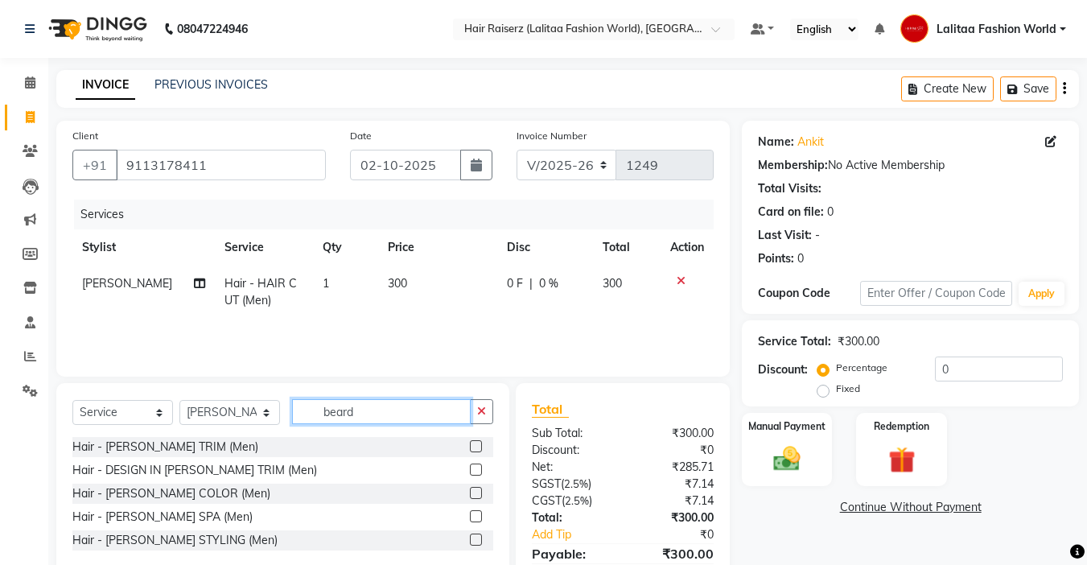
type input "beard"
click at [475, 442] on label at bounding box center [476, 446] width 12 height 12
click at [475, 442] on input "checkbox" at bounding box center [475, 447] width 10 height 10
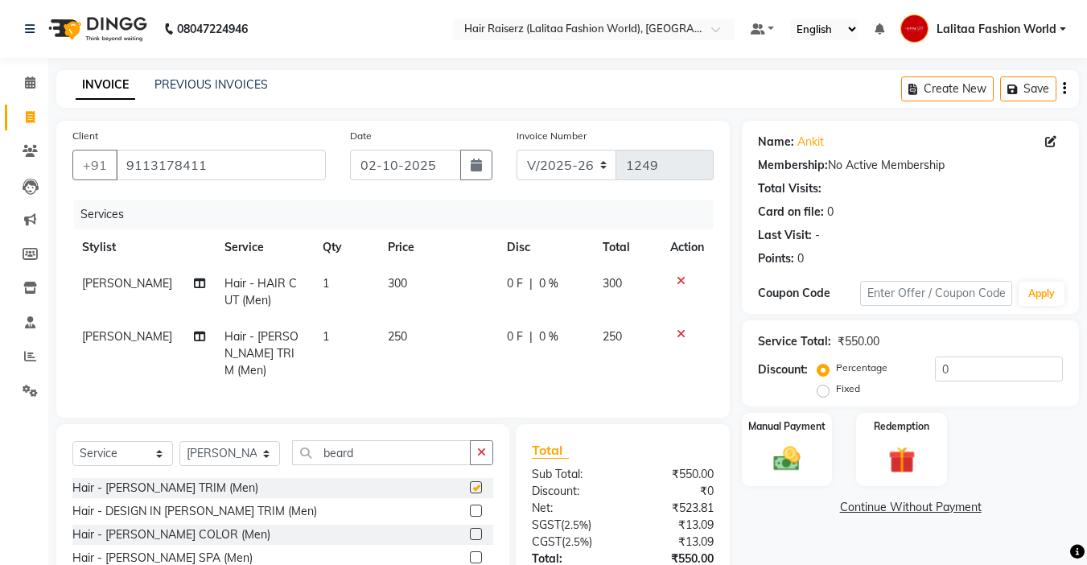
checkbox input "false"
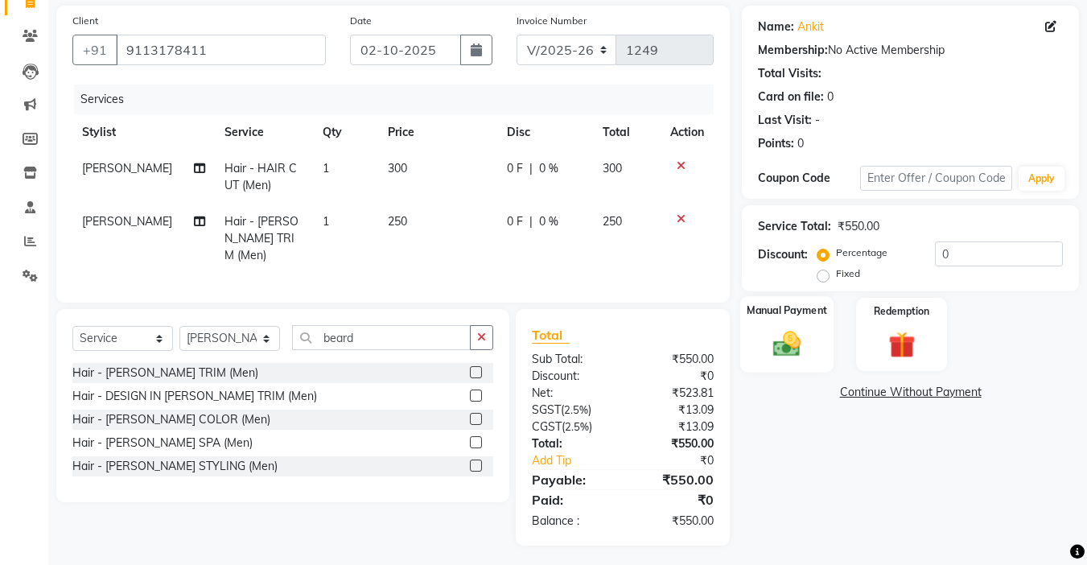
click at [759, 335] on div "Manual Payment" at bounding box center [787, 334] width 94 height 76
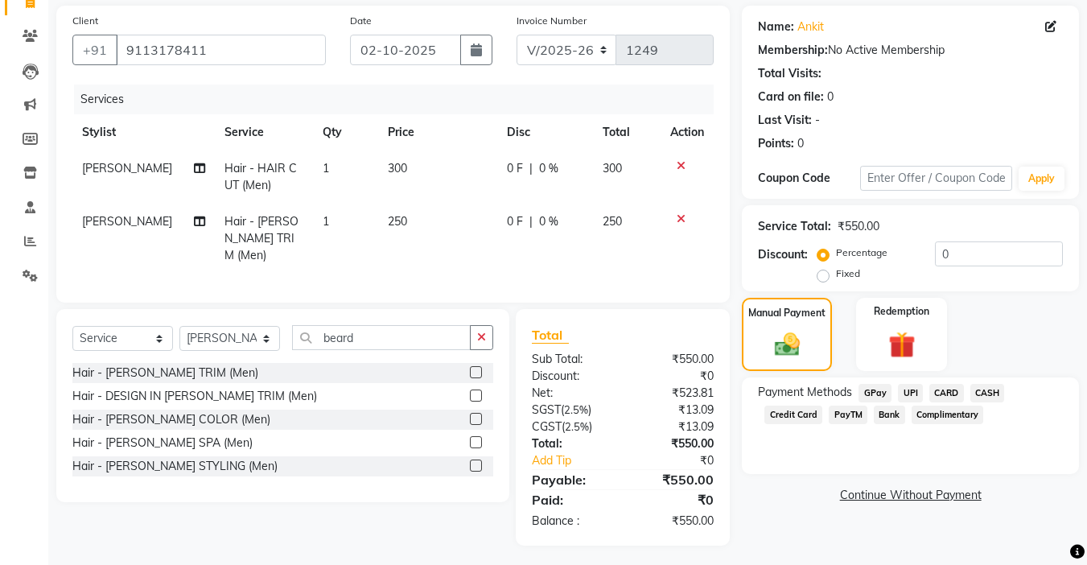
click at [912, 393] on span "UPI" at bounding box center [910, 393] width 25 height 19
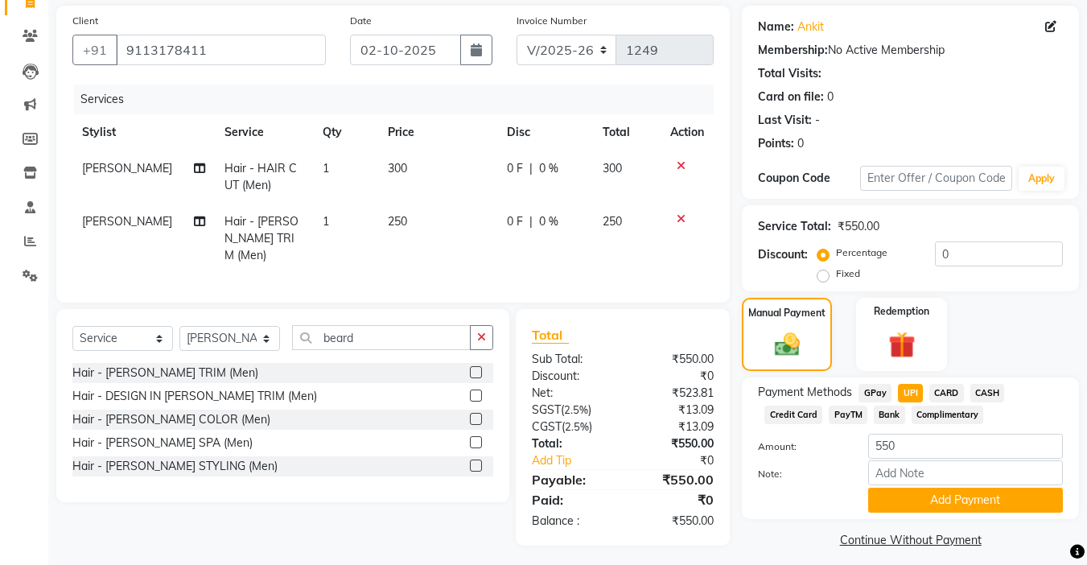
scroll to position [126, 0]
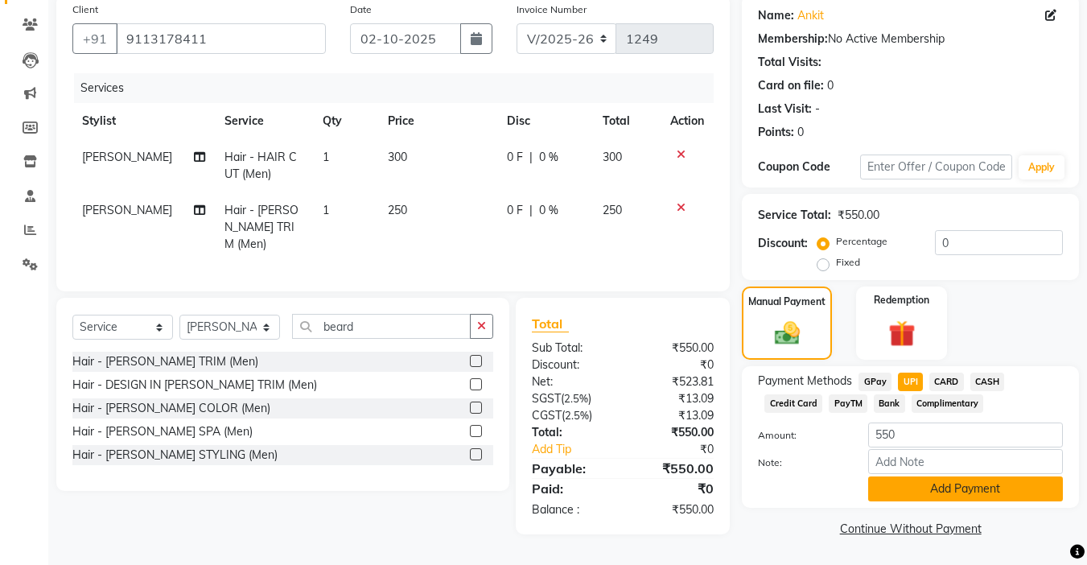
click at [914, 488] on button "Add Payment" at bounding box center [965, 488] width 195 height 25
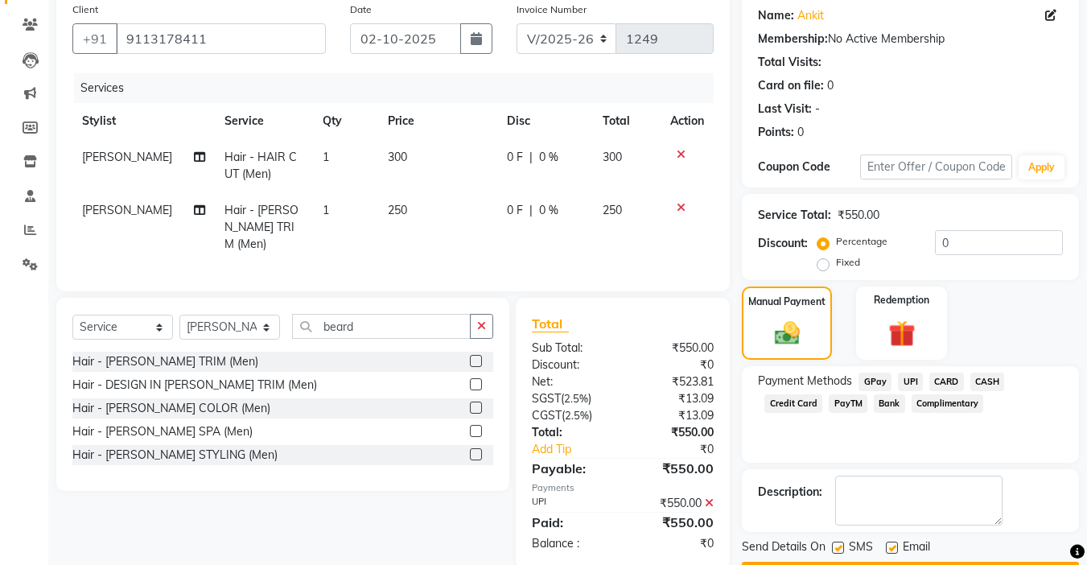
scroll to position [172, 0]
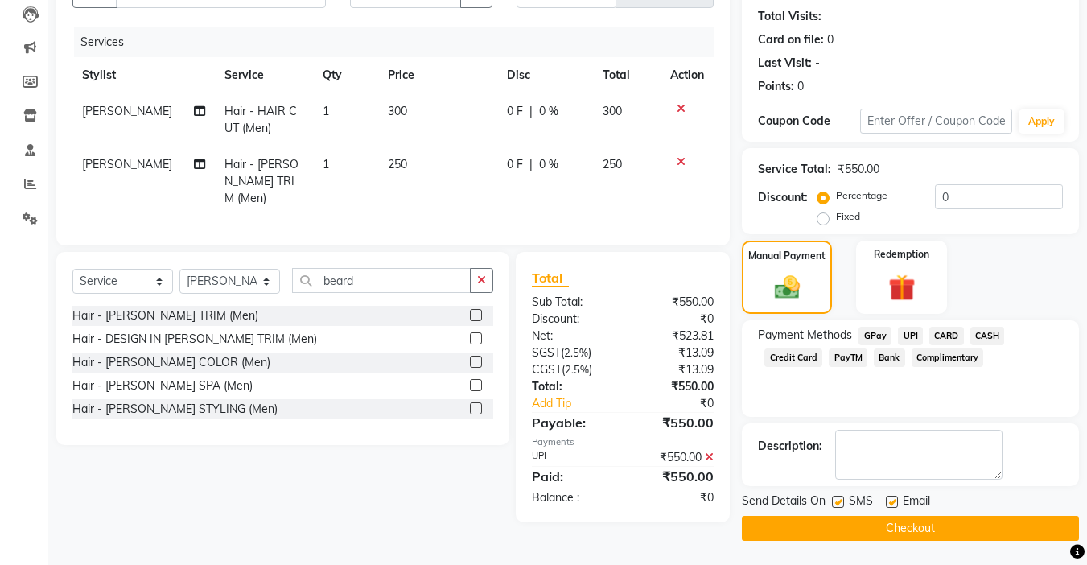
click at [890, 500] on label at bounding box center [892, 502] width 12 height 12
click at [890, 500] on input "checkbox" at bounding box center [891, 502] width 10 height 10
checkbox input "false"
click at [838, 501] on label at bounding box center [838, 502] width 12 height 12
click at [838, 501] on input "checkbox" at bounding box center [837, 502] width 10 height 10
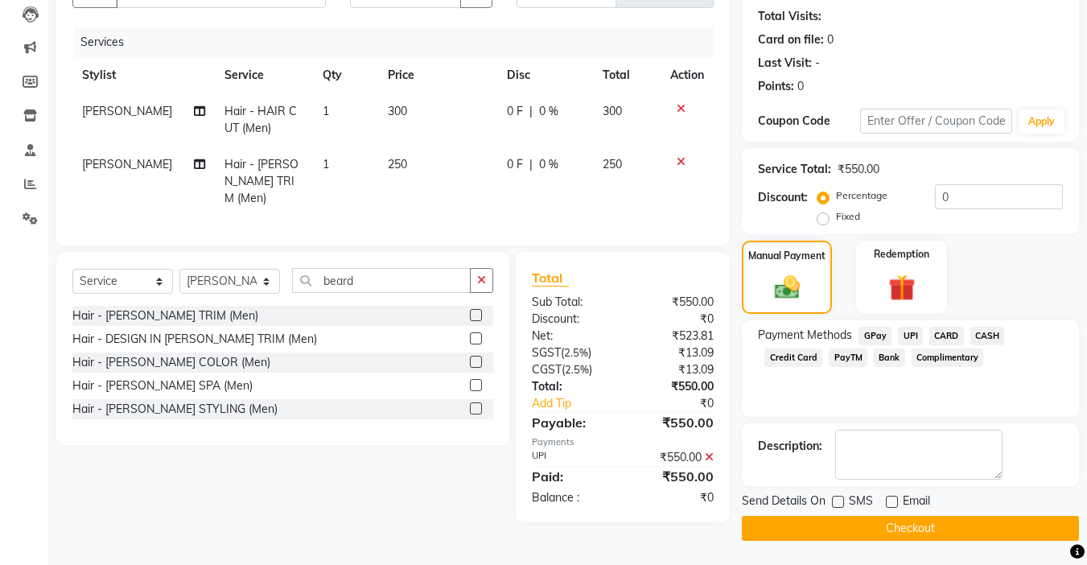
click at [838, 496] on label at bounding box center [838, 502] width 12 height 12
click at [838, 497] on input "checkbox" at bounding box center [837, 502] width 10 height 10
checkbox input "true"
click at [846, 530] on button "Checkout" at bounding box center [910, 528] width 337 height 25
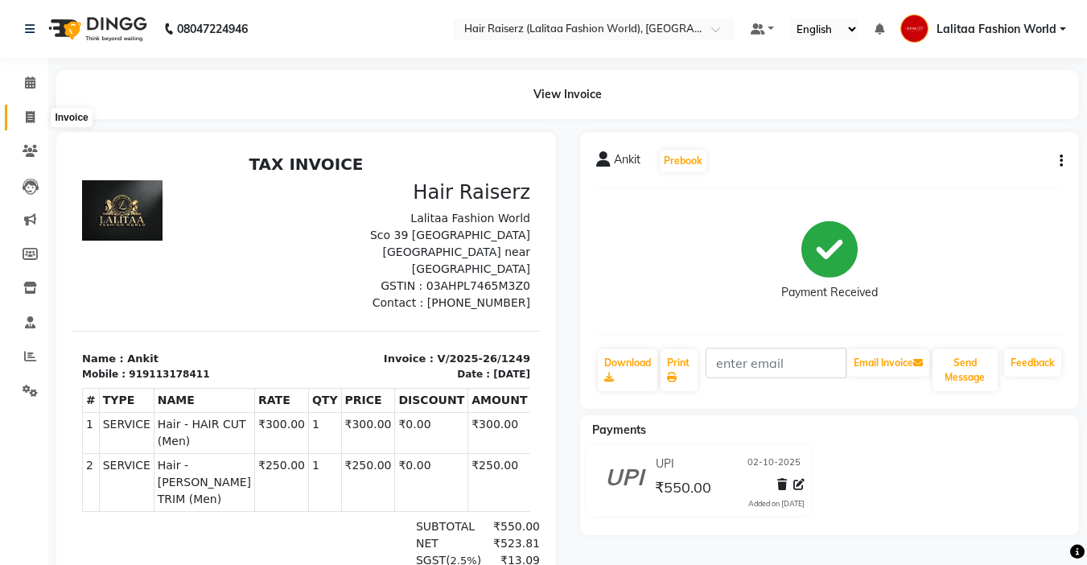
click at [39, 119] on span at bounding box center [30, 118] width 28 height 19
select select "service"
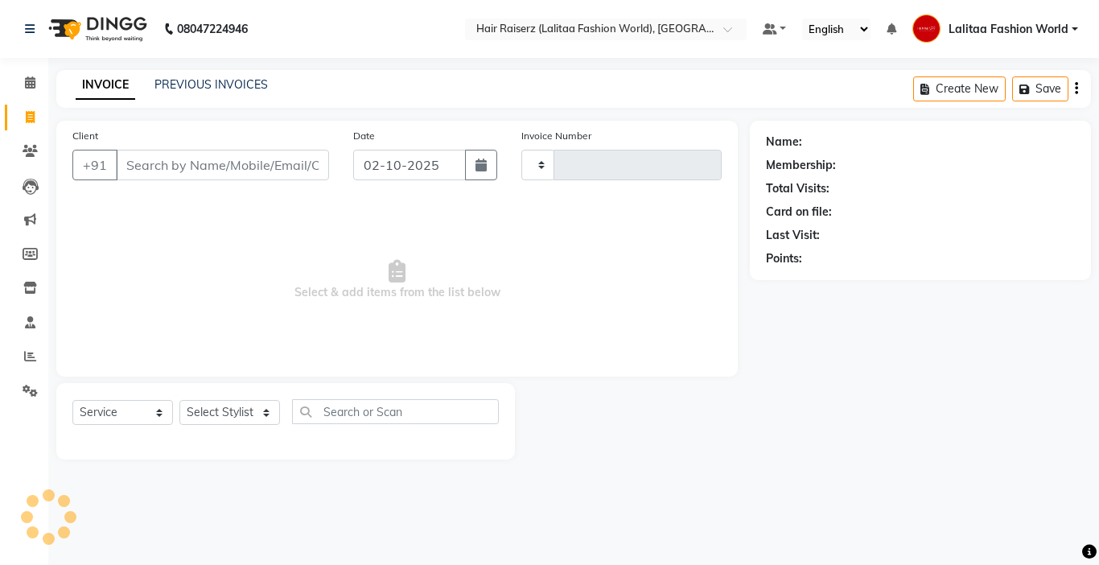
type input "1250"
select select "7098"
